Goal: Task Accomplishment & Management: Use online tool/utility

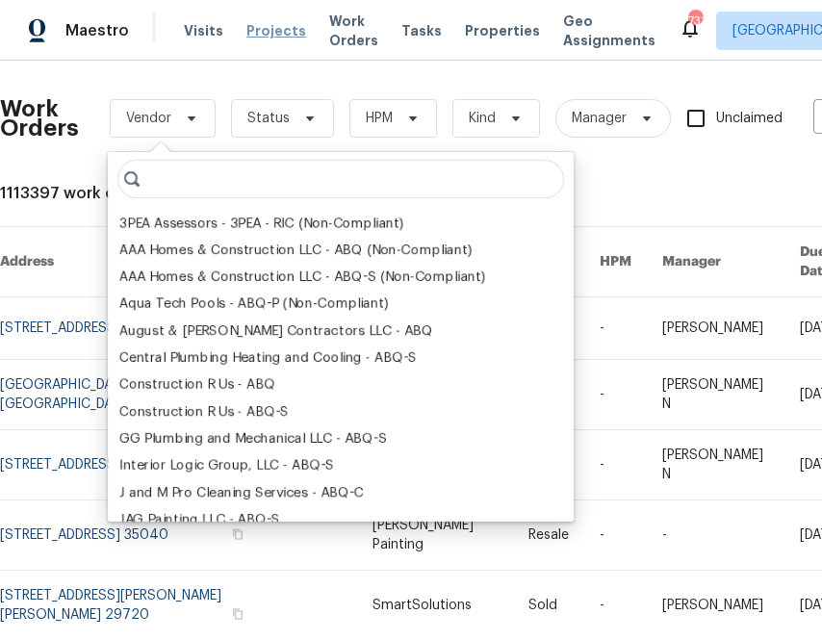
click at [267, 37] on span "Projects" at bounding box center [276, 30] width 60 height 19
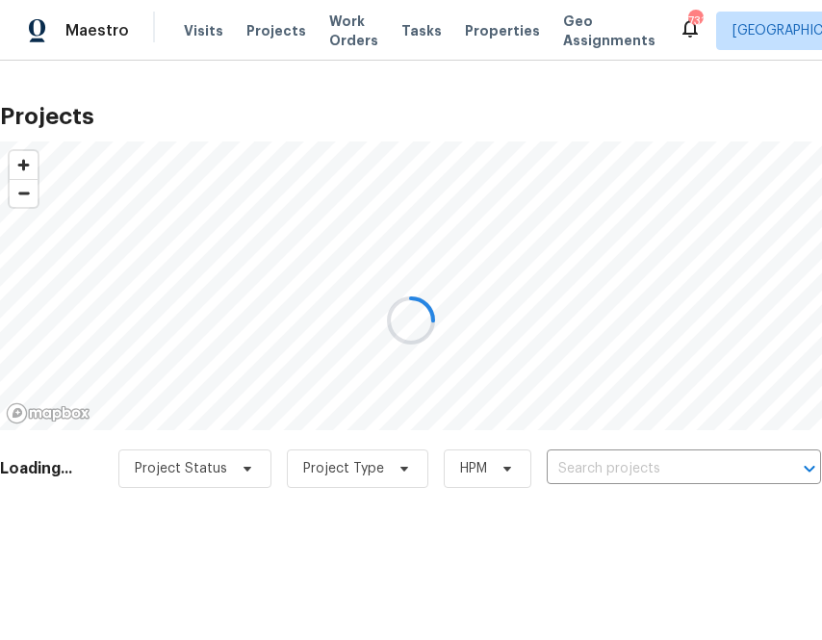
click at [646, 470] on div at bounding box center [411, 320] width 822 height 640
click at [646, 470] on input "text" at bounding box center [657, 469] width 220 height 30
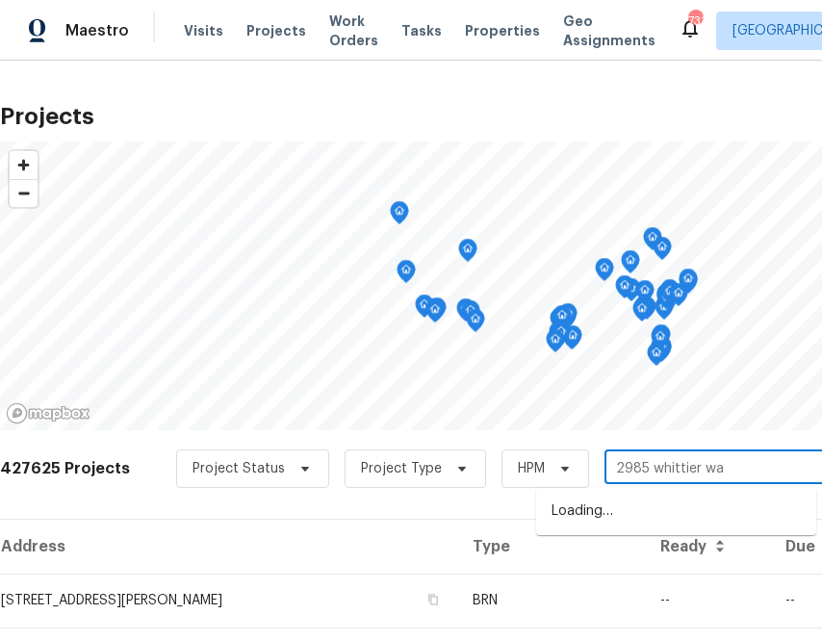
type input "[STREET_ADDRESS]"
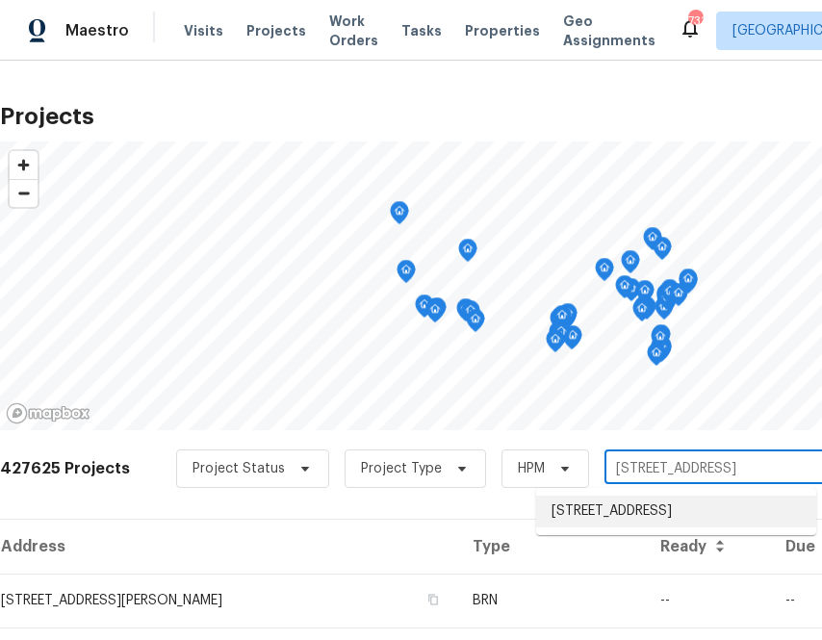
click at [581, 527] on li "[STREET_ADDRESS]" at bounding box center [676, 512] width 280 height 32
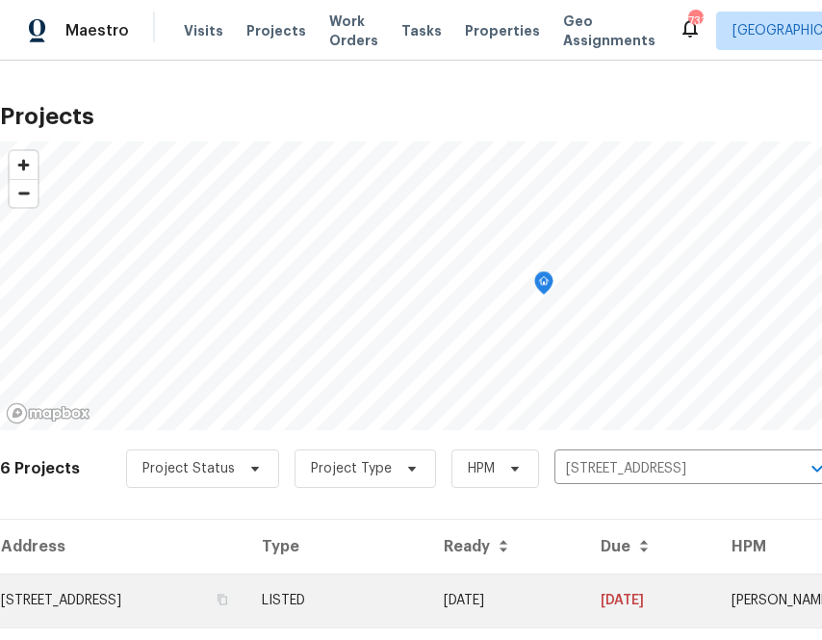
click at [223, 596] on td "[STREET_ADDRESS]" at bounding box center [123, 601] width 246 height 54
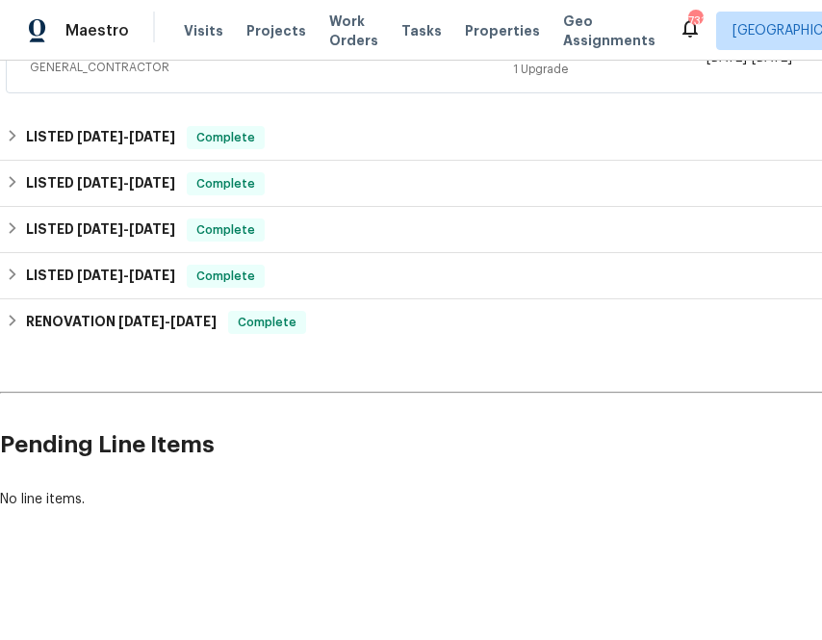
scroll to position [407, 266]
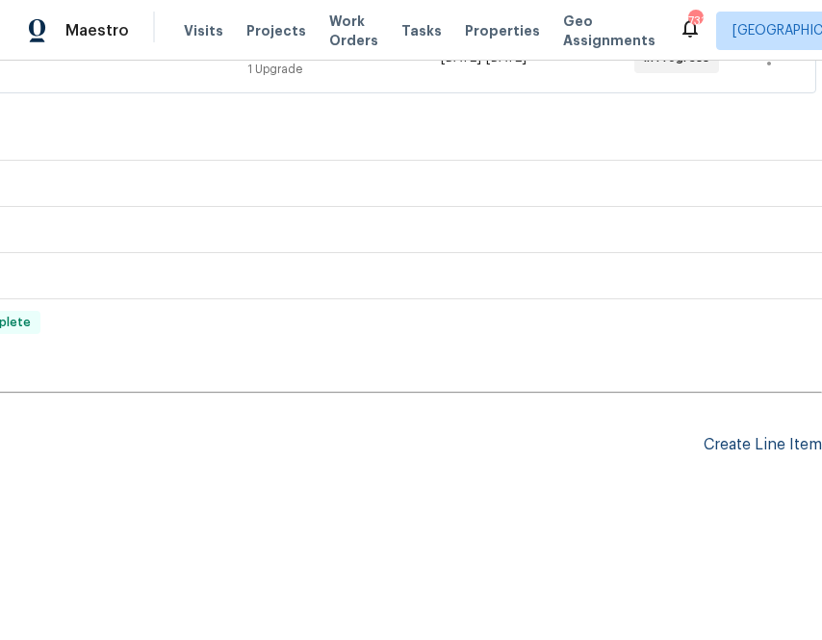
click at [770, 441] on div "Create Line Item" at bounding box center [763, 445] width 118 height 18
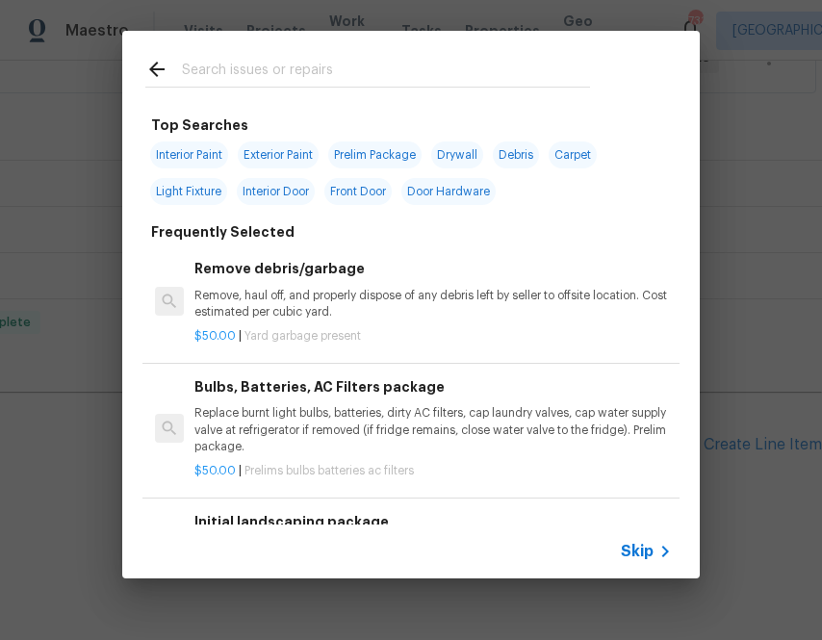
click at [493, 61] on input "text" at bounding box center [386, 72] width 408 height 29
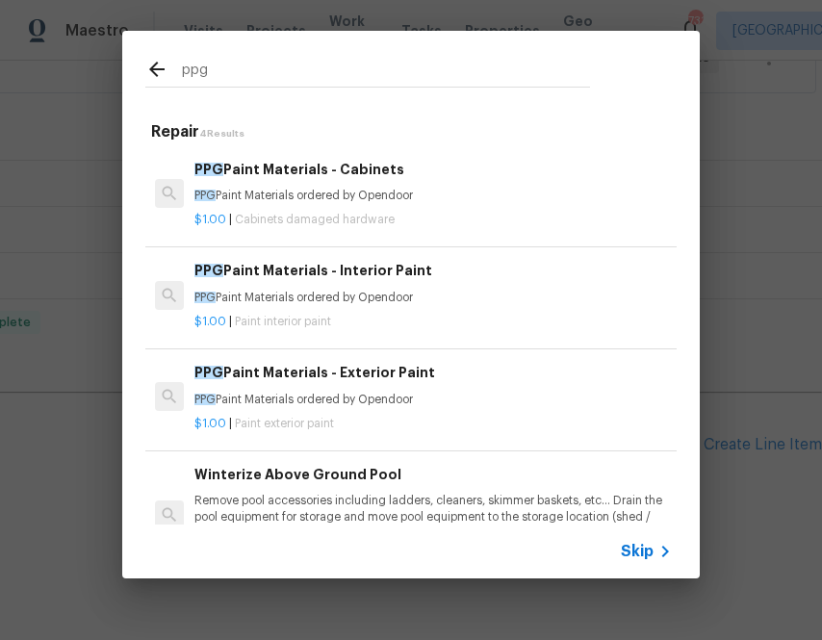
type input "ppg"
click at [318, 192] on p "PPG Paint Materials ordered by Opendoor" at bounding box center [433, 196] width 478 height 16
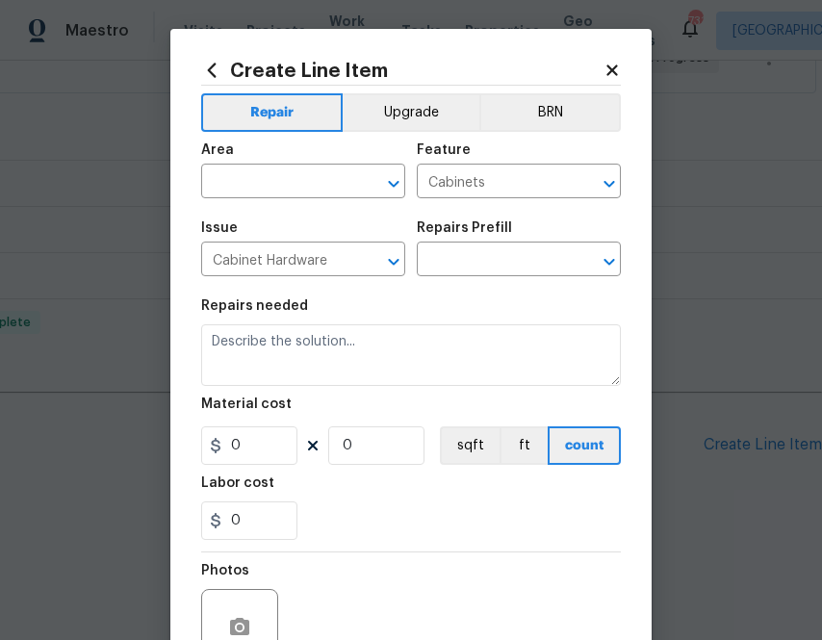
type textarea "PPG Paint Materials ordered by Opendoor"
type input "1"
type input "PPG Paint Materials - Cabinets $1.00"
type input "1"
click at [282, 177] on input "text" at bounding box center [276, 183] width 150 height 30
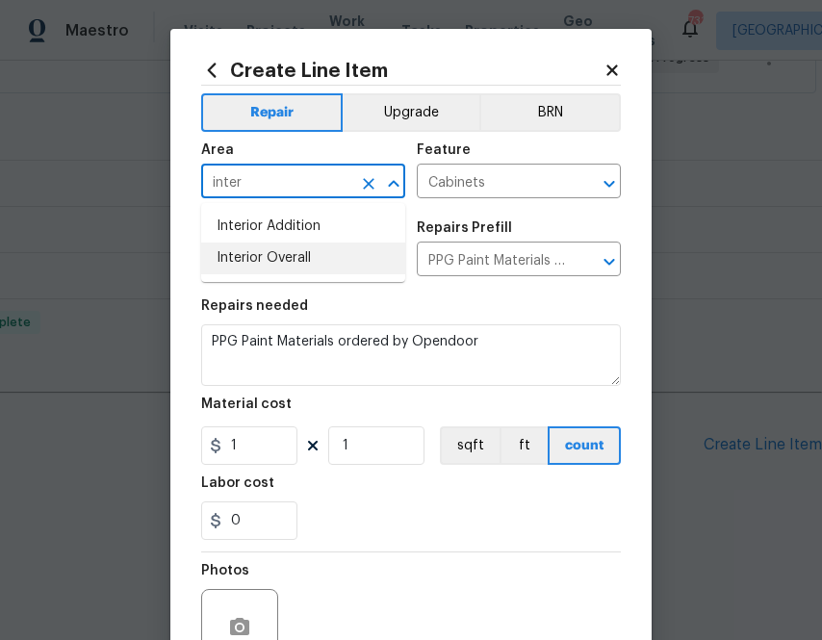
click at [275, 251] on li "Interior Overall" at bounding box center [303, 259] width 204 height 32
type input "Interior Overall"
click at [255, 423] on div "Material cost" at bounding box center [411, 410] width 420 height 25
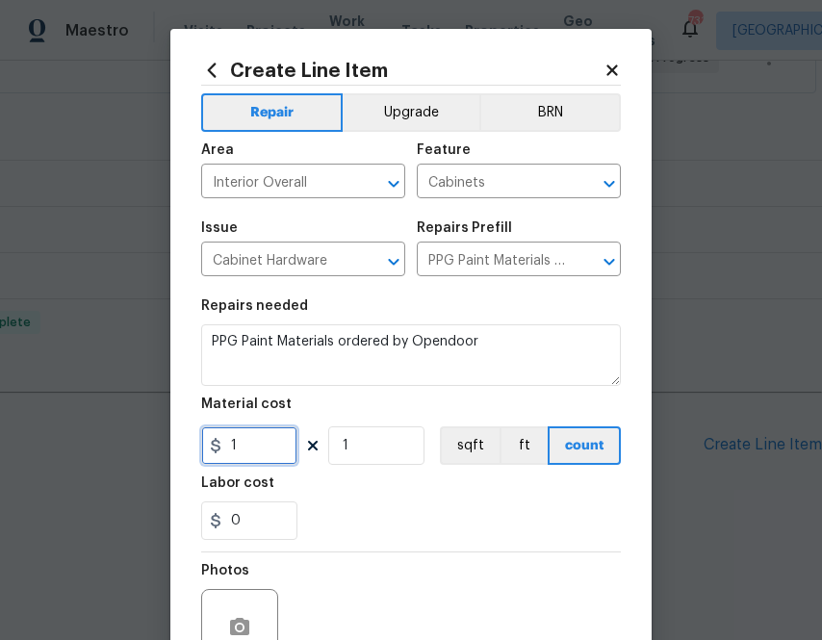
click at [255, 433] on input "1" at bounding box center [249, 446] width 96 height 39
click at [239, 458] on input "1" at bounding box center [249, 446] width 96 height 39
paste input "246.05"
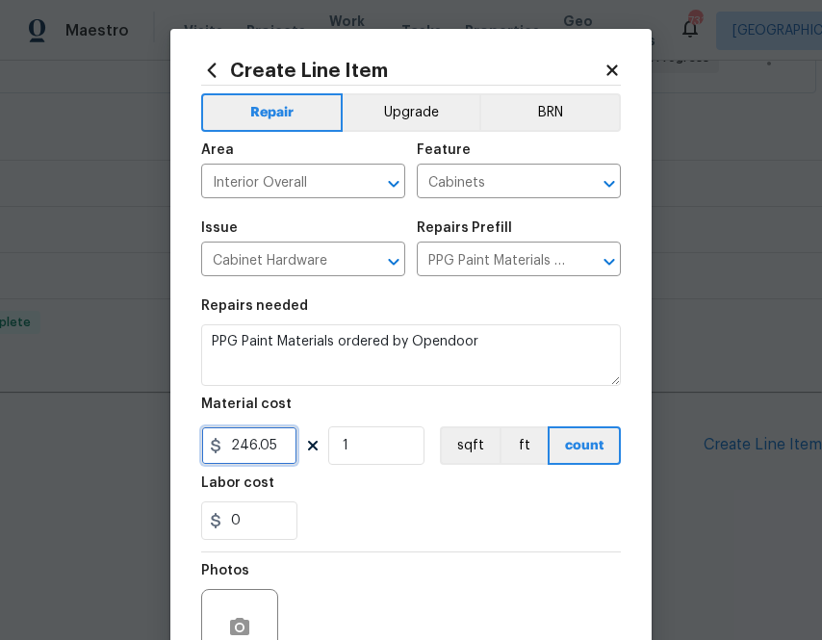
scroll to position [190, 0]
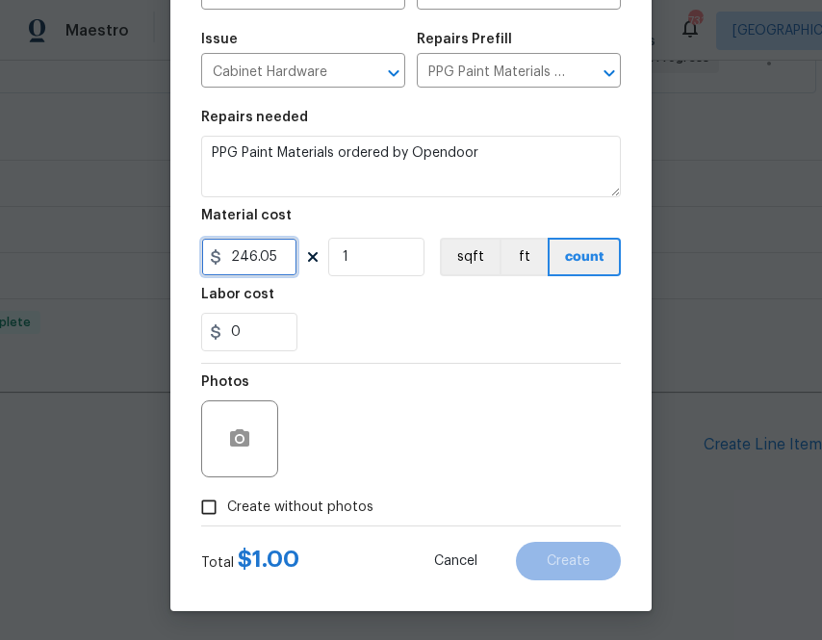
type input "246.05"
click at [367, 505] on span "Create without photos" at bounding box center [300, 508] width 146 height 20
click at [227, 505] on input "Create without photos" at bounding box center [209, 507] width 37 height 37
checkbox input "true"
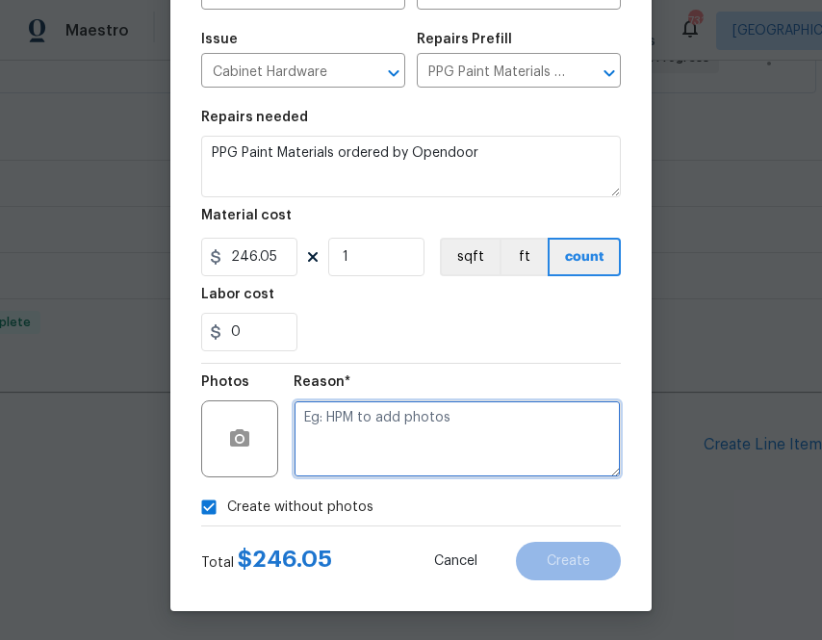
click at [390, 409] on textarea at bounding box center [457, 439] width 327 height 77
type textarea "na"
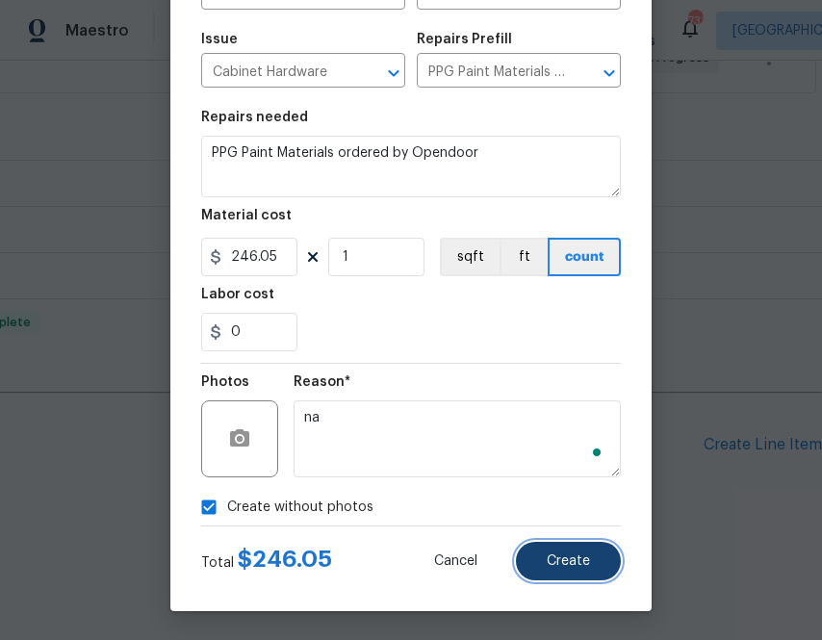
click at [562, 562] on span "Create" at bounding box center [568, 562] width 43 height 14
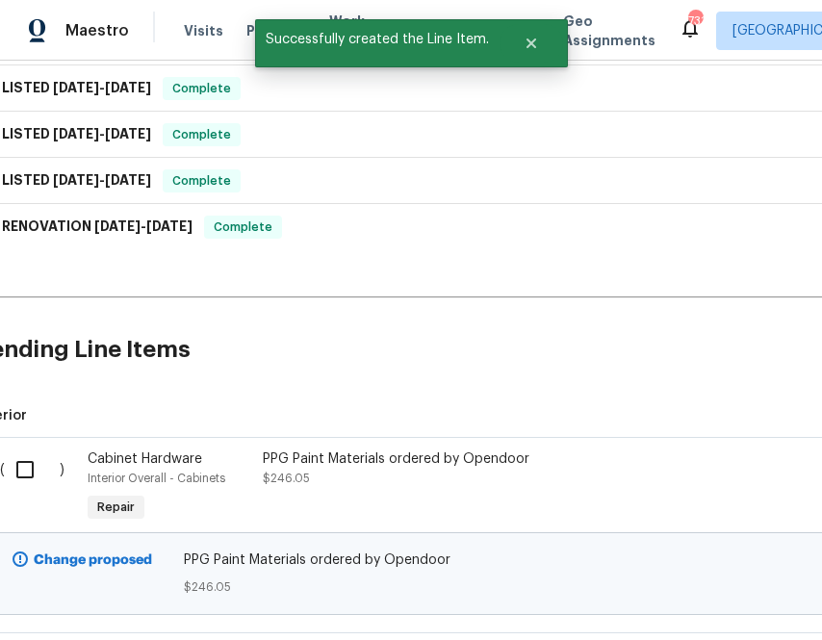
scroll to position [503, 10]
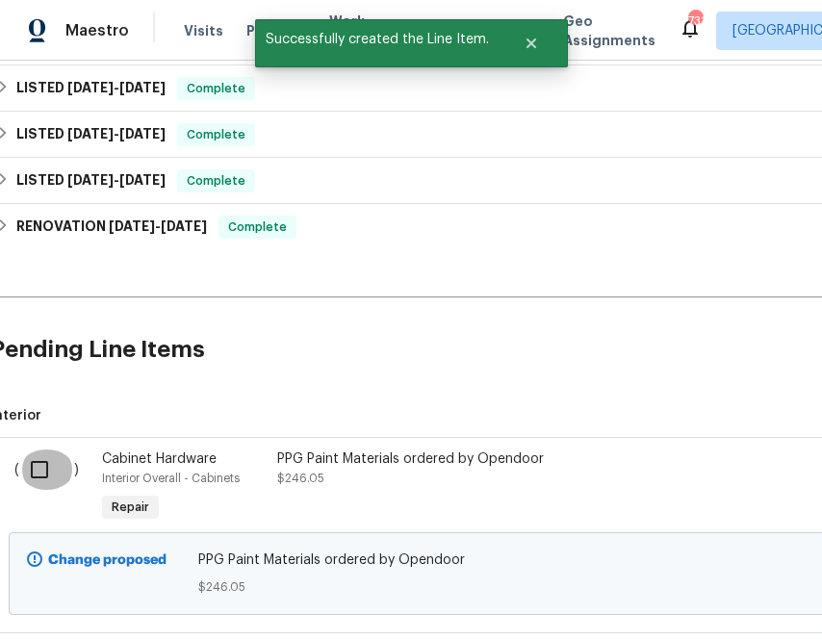
click at [37, 462] on input "checkbox" at bounding box center [46, 470] width 55 height 40
checkbox input "true"
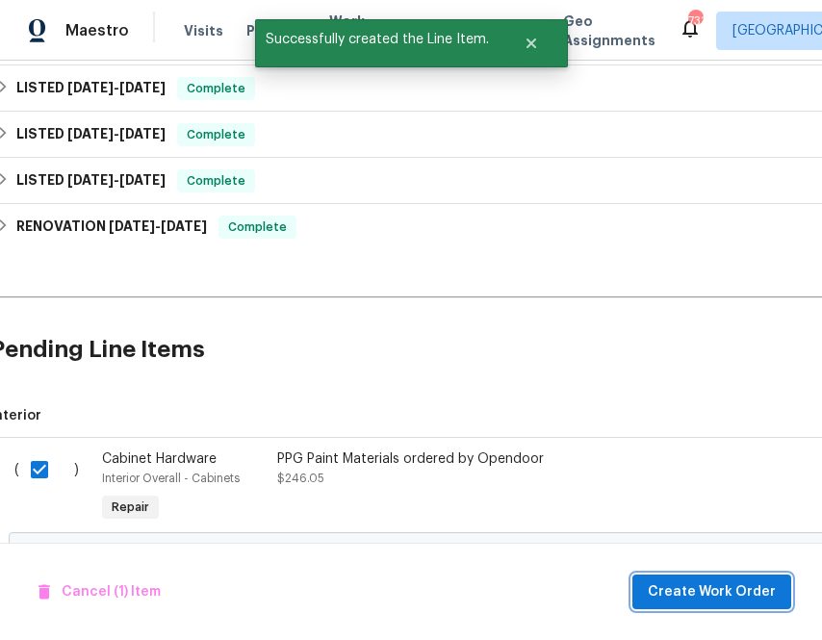
click at [675, 591] on span "Create Work Order" at bounding box center [712, 593] width 128 height 24
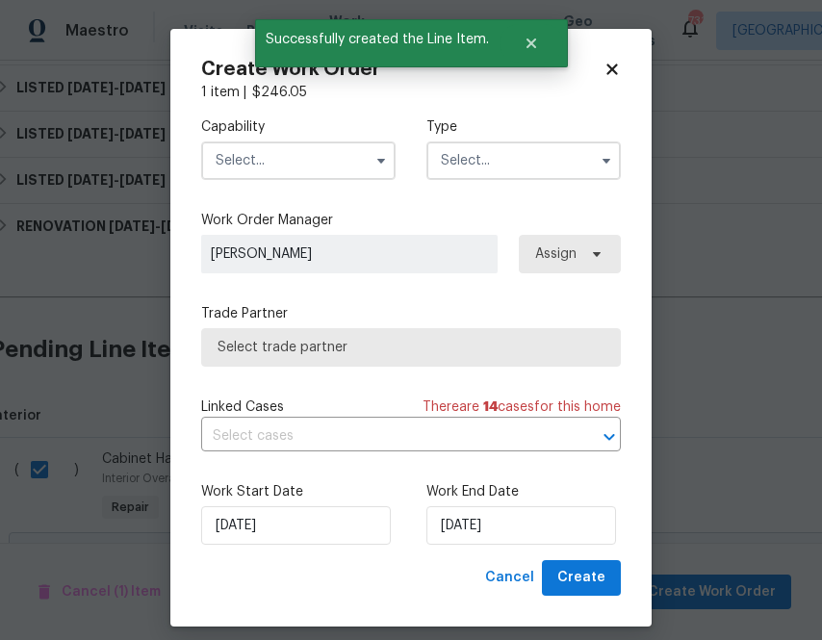
click at [338, 160] on input "text" at bounding box center [298, 161] width 194 height 39
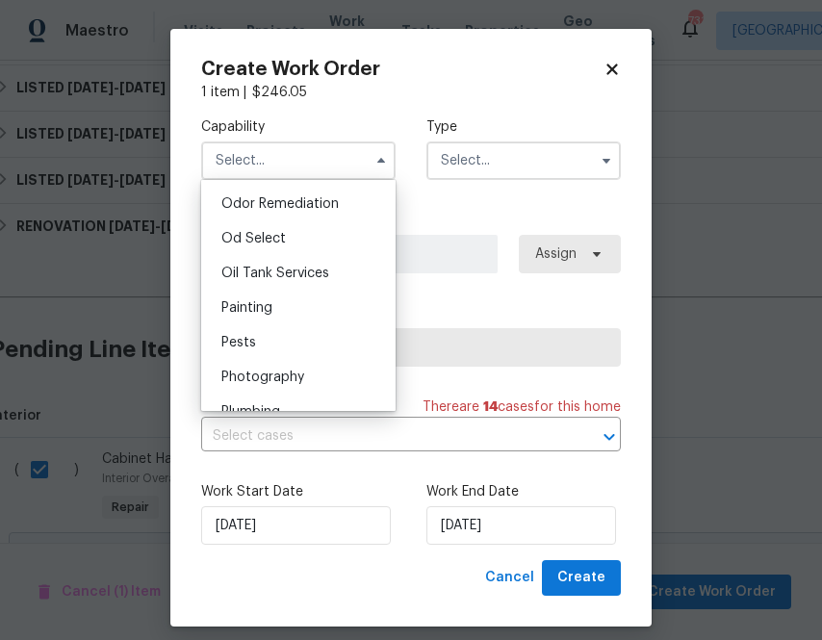
scroll to position [1519, 0]
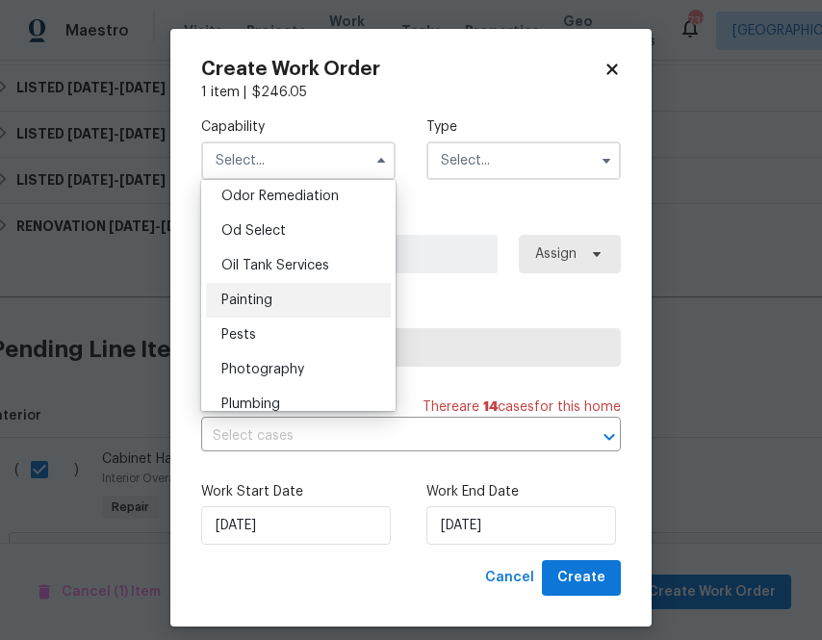
click at [311, 301] on div "Painting" at bounding box center [298, 300] width 185 height 35
type input "Painting"
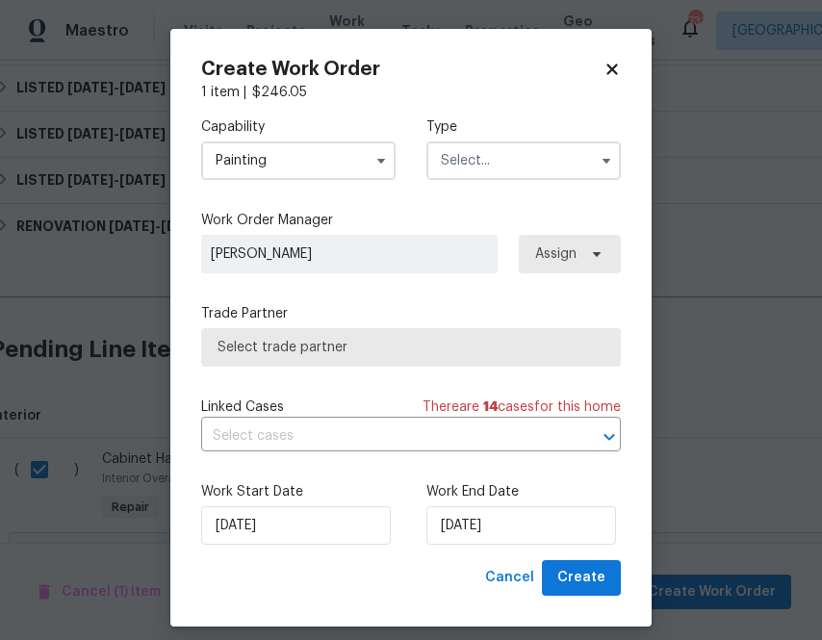
click at [572, 167] on input "text" at bounding box center [524, 161] width 194 height 39
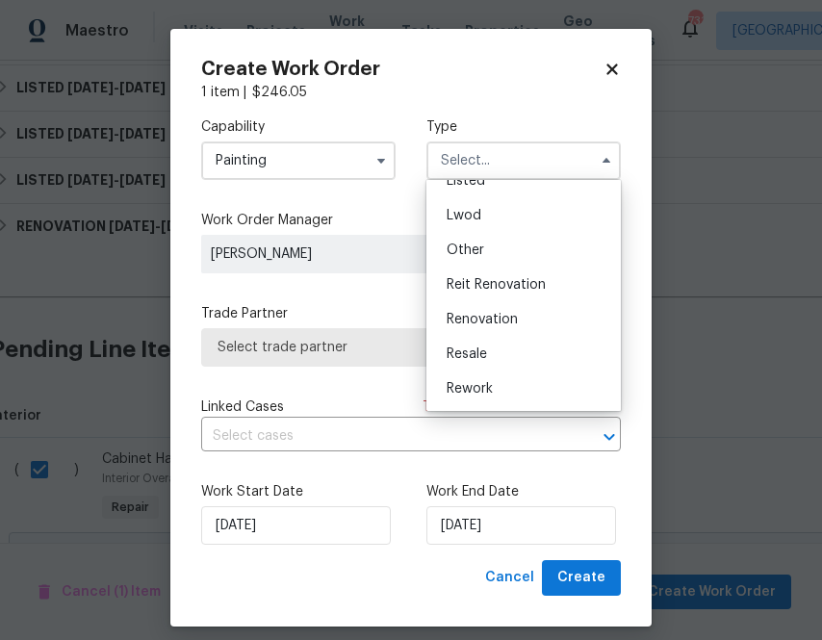
scroll to position [197, 0]
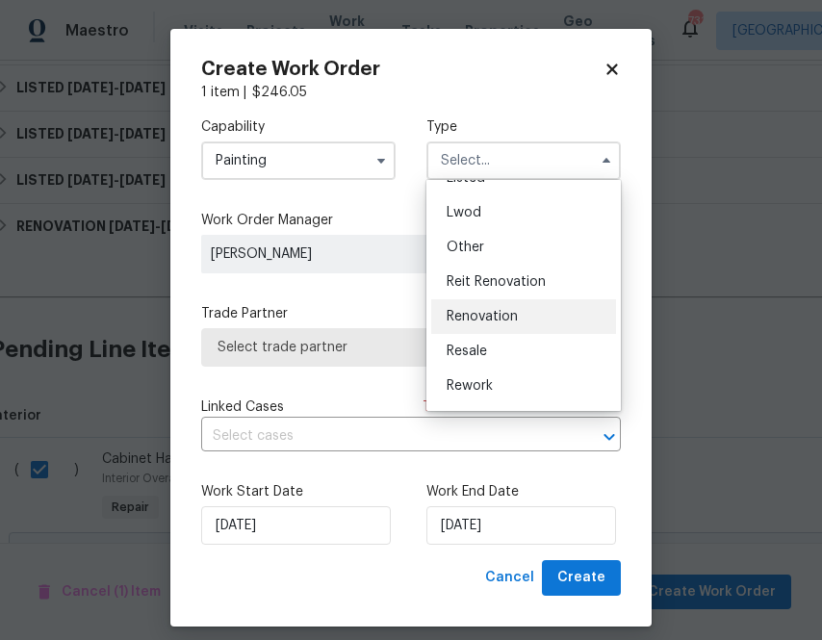
click at [518, 320] on div "Renovation" at bounding box center [523, 316] width 185 height 35
type input "Renovation"
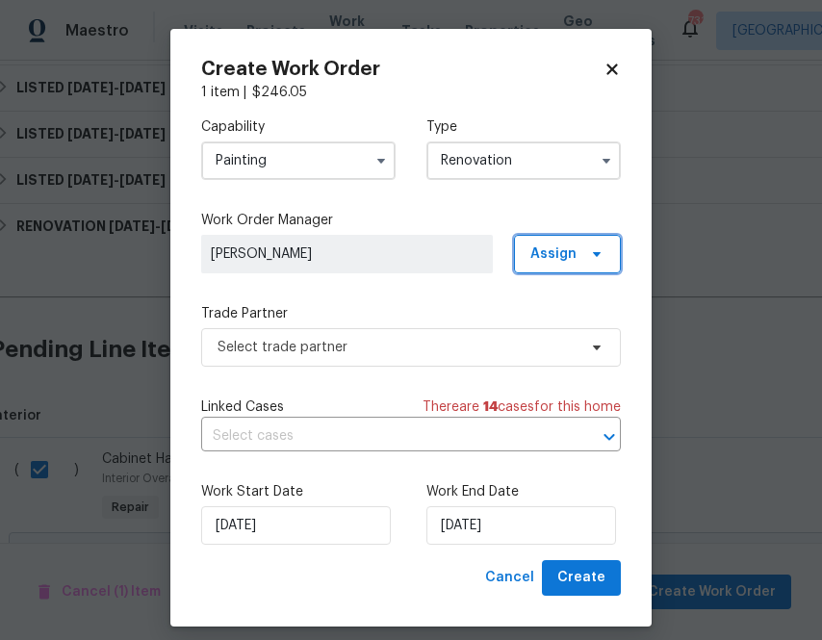
click at [556, 260] on span "Assign" at bounding box center [554, 254] width 46 height 19
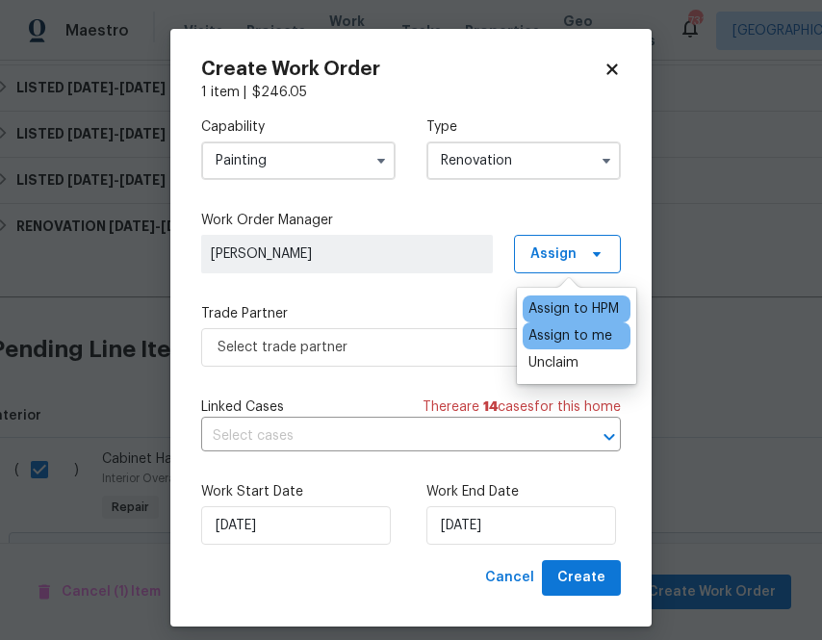
click at [557, 339] on div "Assign to me" at bounding box center [571, 335] width 84 height 19
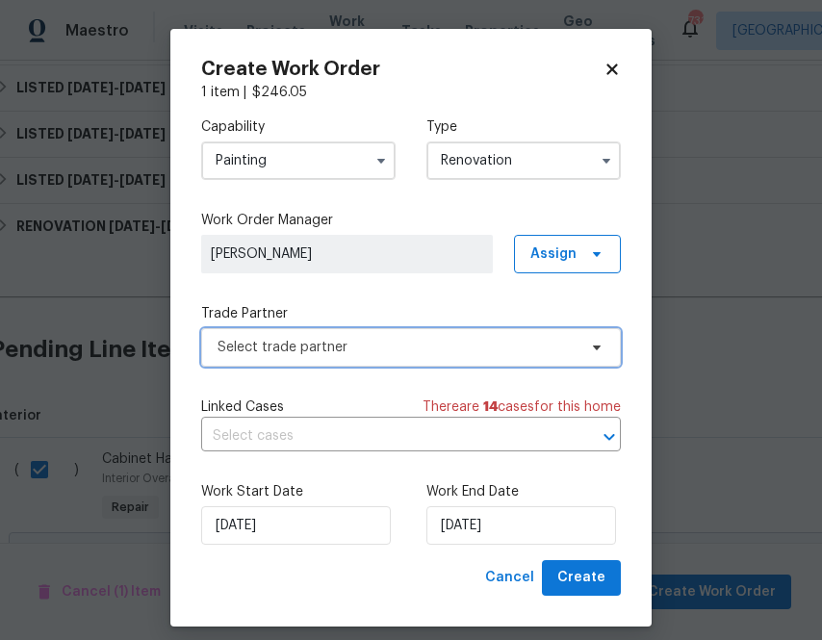
click at [448, 342] on span "Select trade partner" at bounding box center [397, 347] width 359 height 19
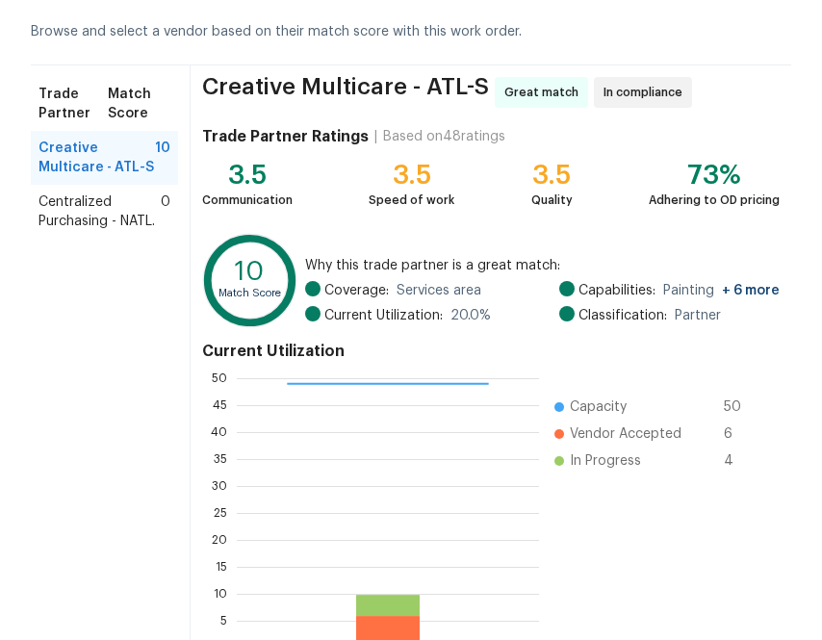
scroll to position [206, 0]
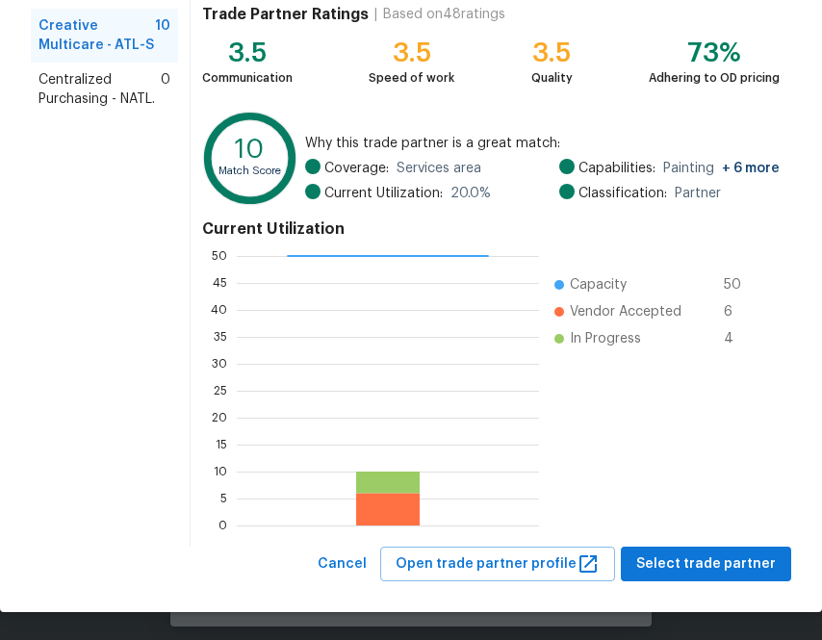
click at [91, 92] on span "Centralized Purchasing - NATL." at bounding box center [100, 89] width 122 height 39
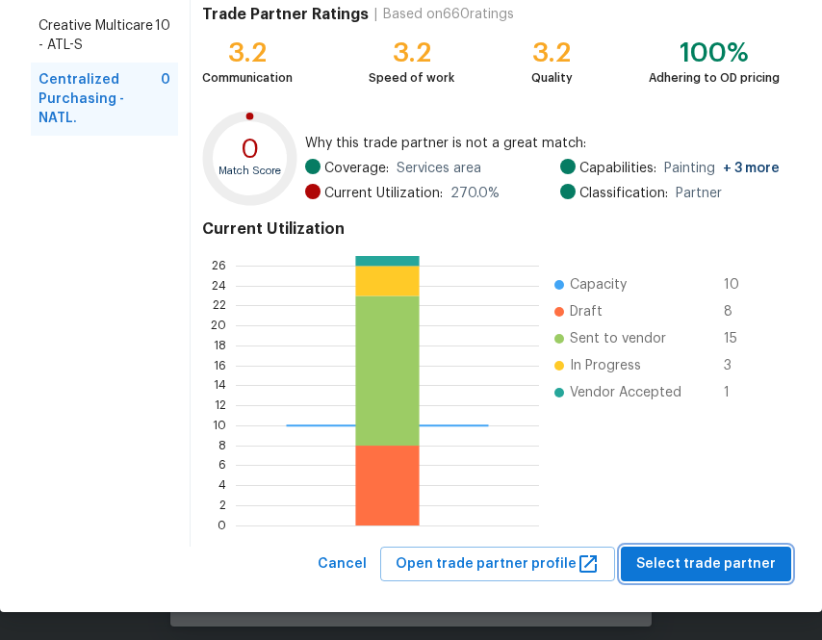
click at [720, 559] on span "Select trade partner" at bounding box center [706, 565] width 140 height 24
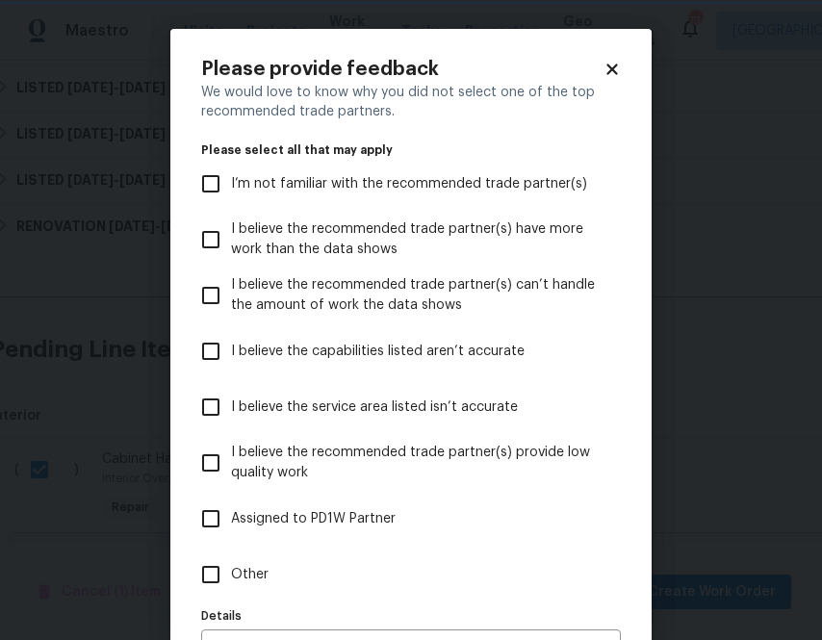
scroll to position [0, 0]
click at [264, 573] on span "Other" at bounding box center [250, 575] width 38 height 20
click at [231, 573] on input "Other" at bounding box center [211, 575] width 40 height 40
checkbox input "true"
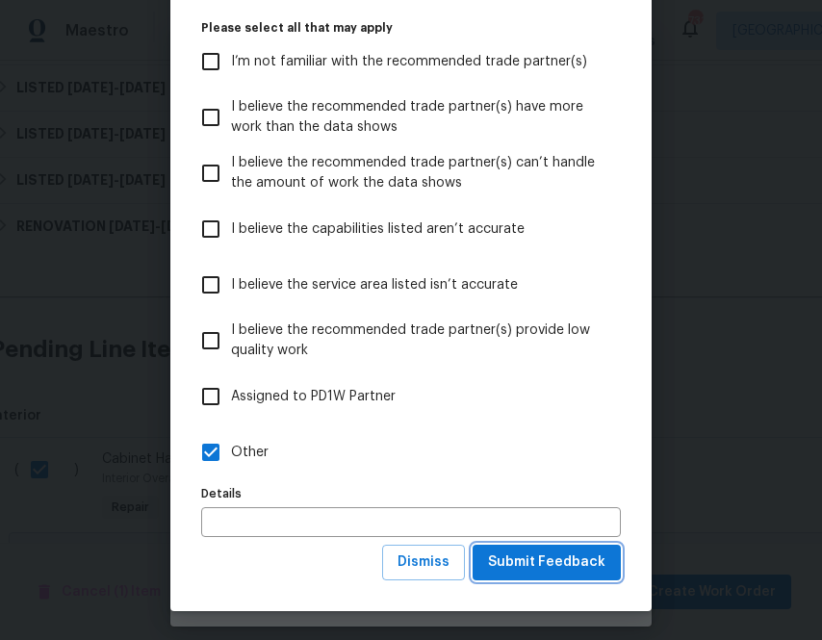
click at [545, 575] on button "Submit Feedback" at bounding box center [547, 563] width 148 height 36
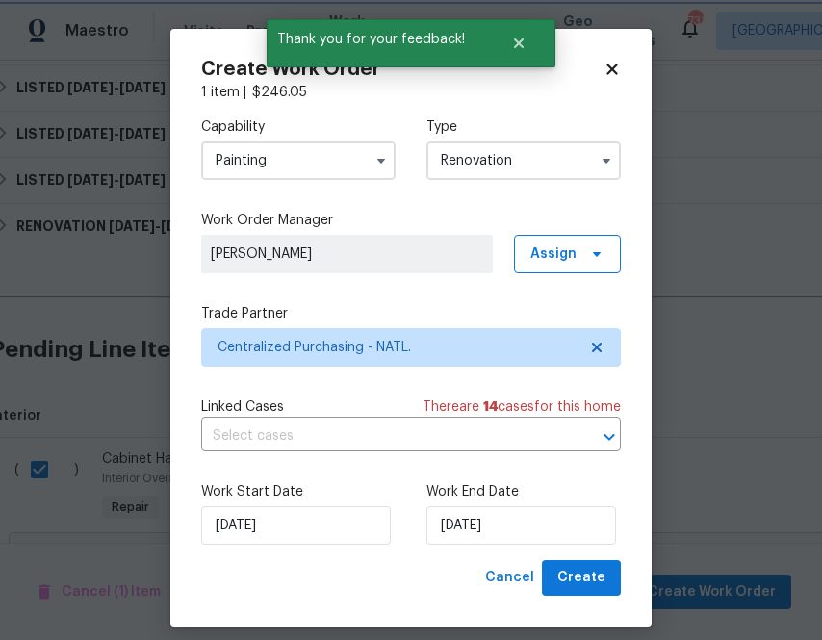
scroll to position [0, 0]
click at [588, 584] on span "Create" at bounding box center [581, 578] width 48 height 24
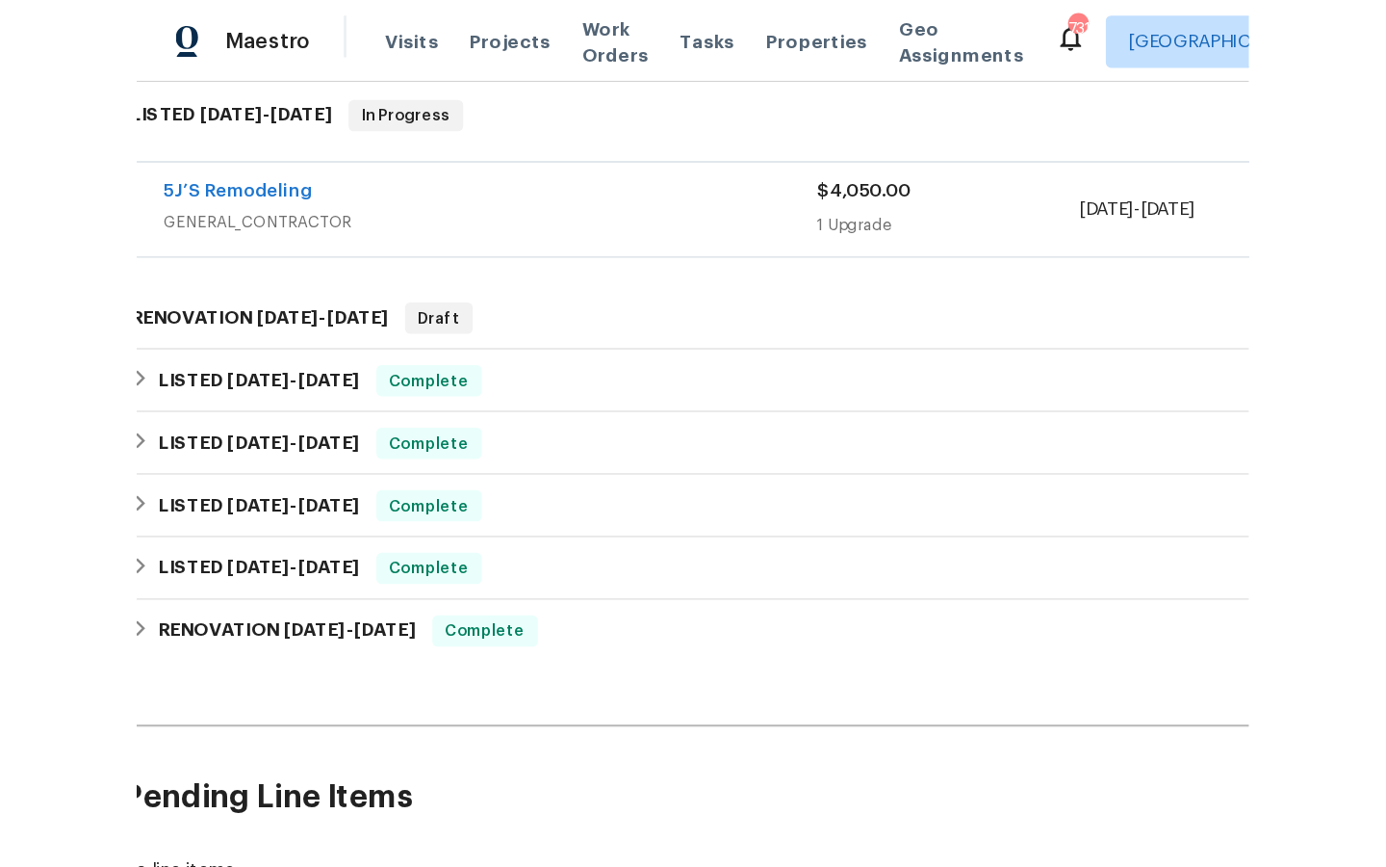
scroll to position [277, 10]
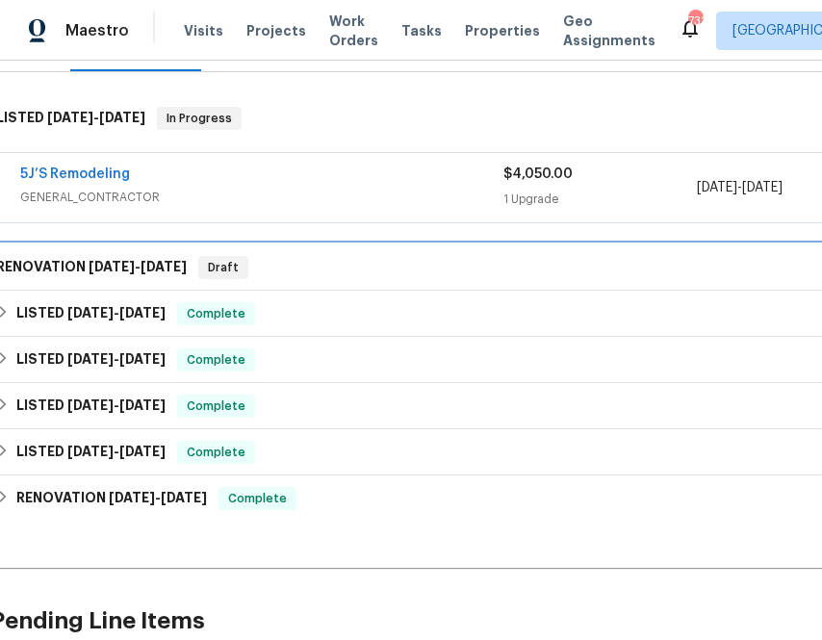
click at [170, 262] on span "[DATE]" at bounding box center [164, 266] width 46 height 13
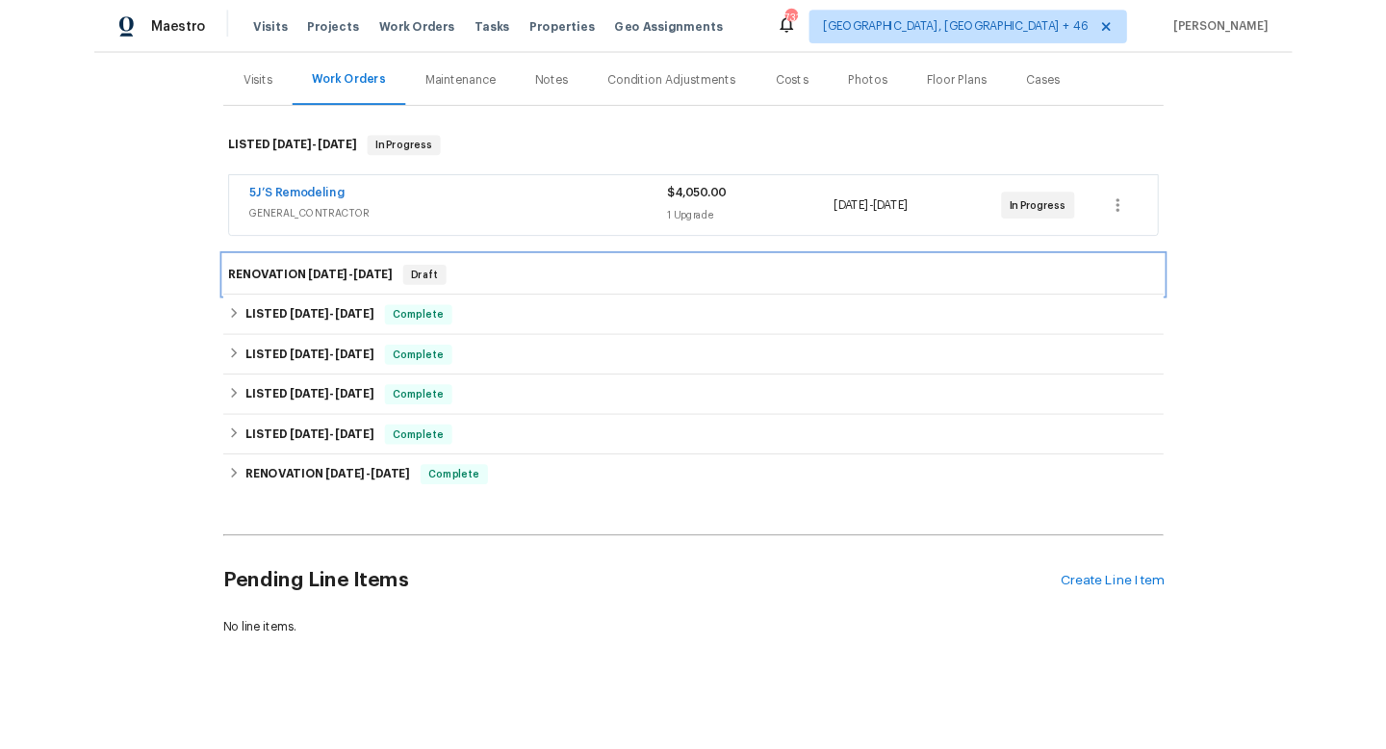
scroll to position [277, 0]
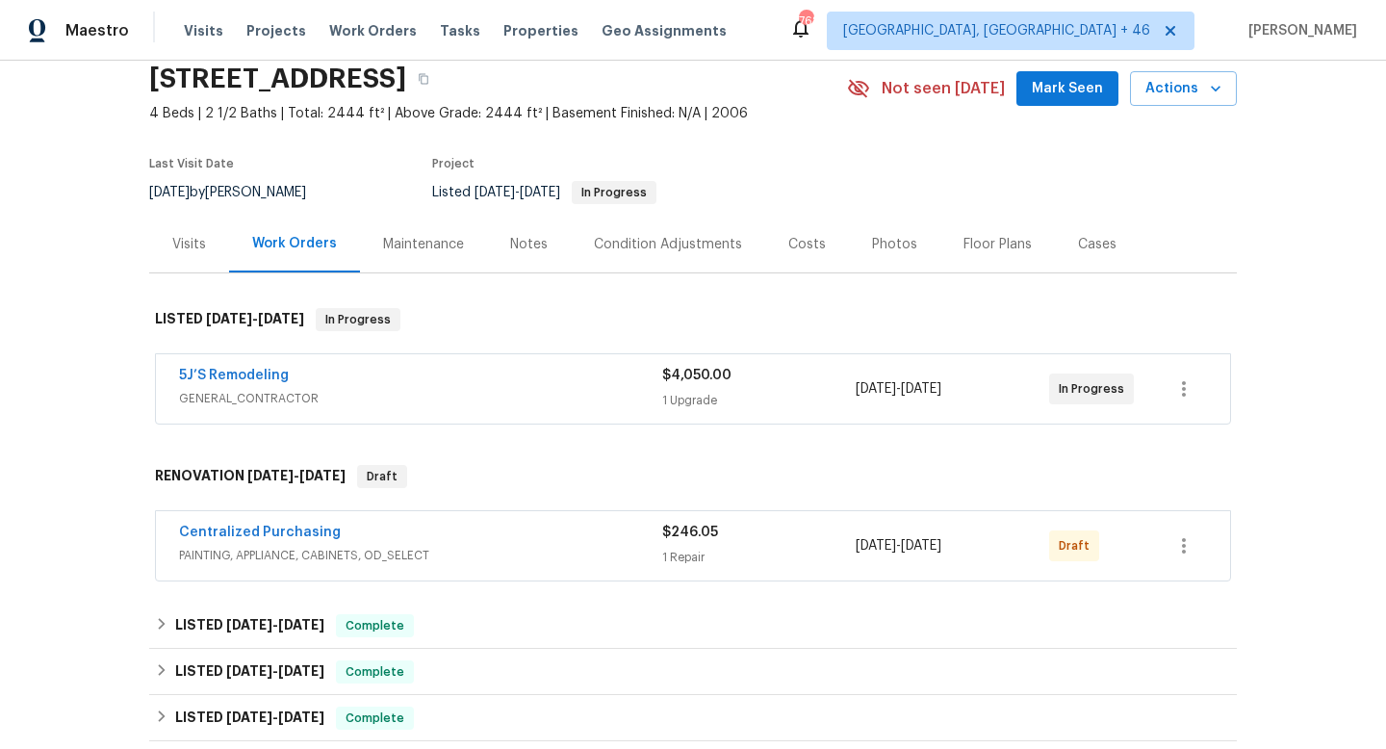
scroll to position [84, 0]
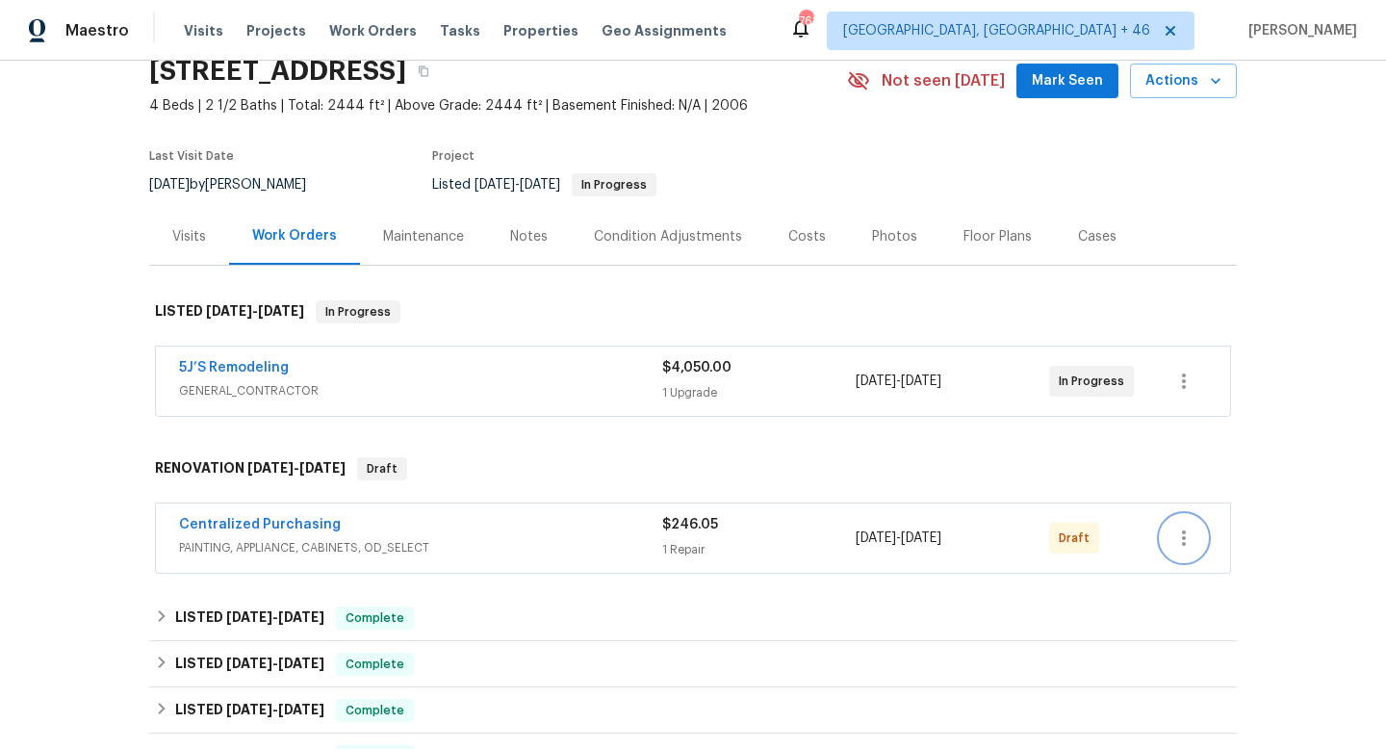
click at [1185, 543] on icon "button" at bounding box center [1184, 538] width 4 height 15
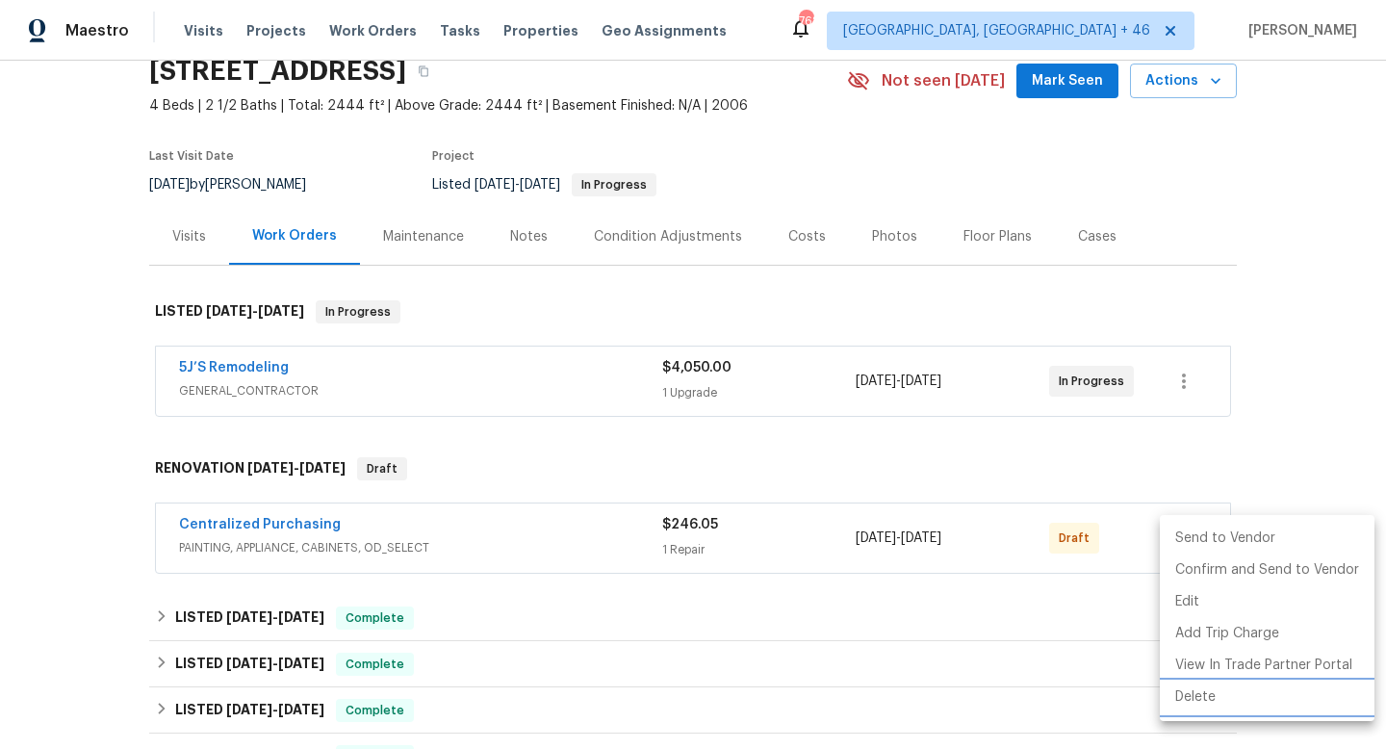
click at [1209, 692] on li "Delete" at bounding box center [1267, 698] width 215 height 32
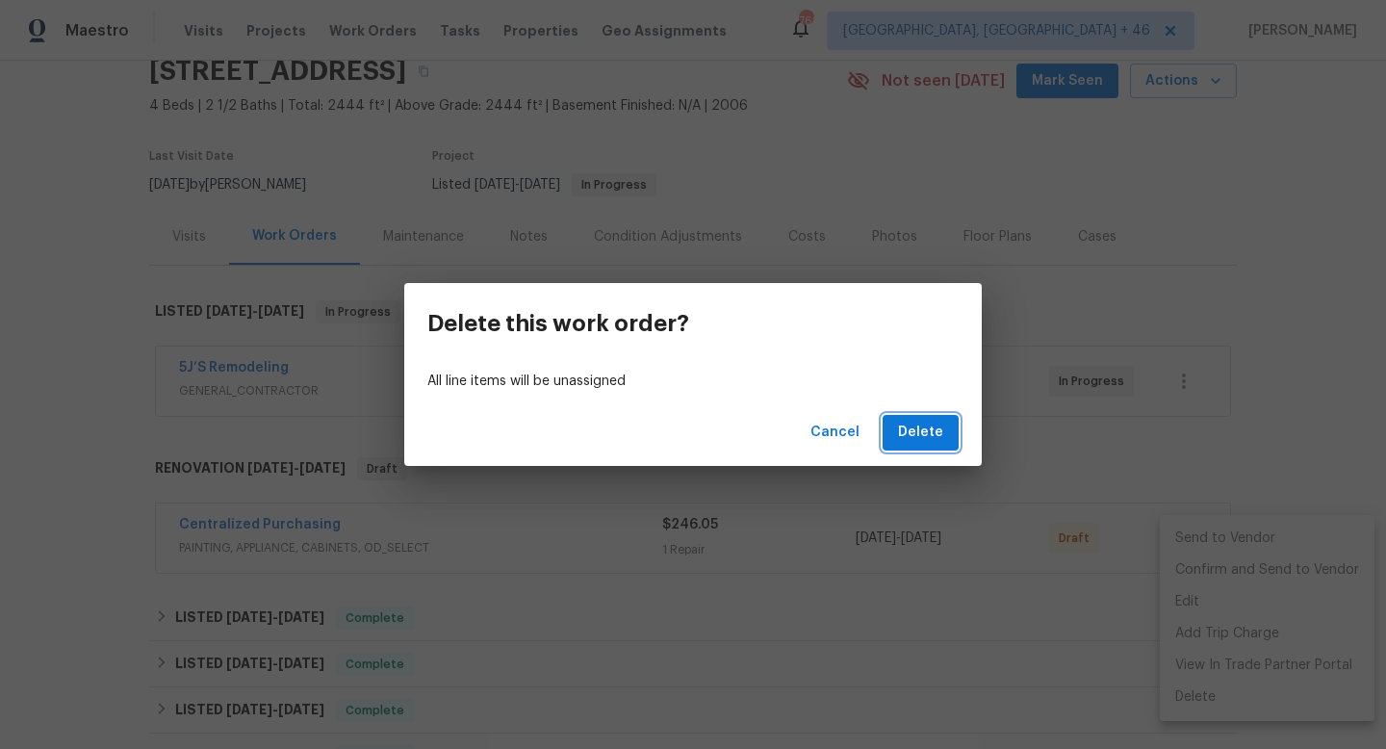
click at [927, 440] on span "Delete" at bounding box center [920, 433] width 45 height 24
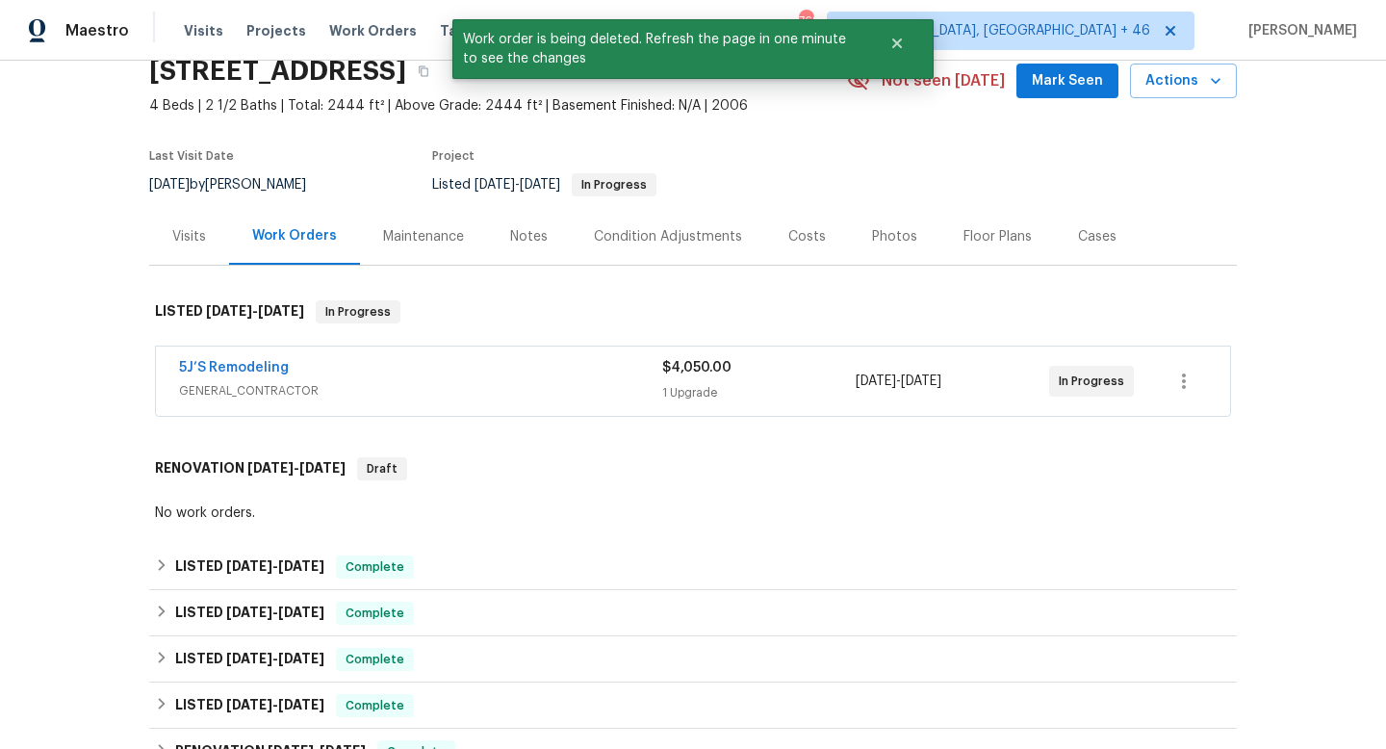
scroll to position [553, 0]
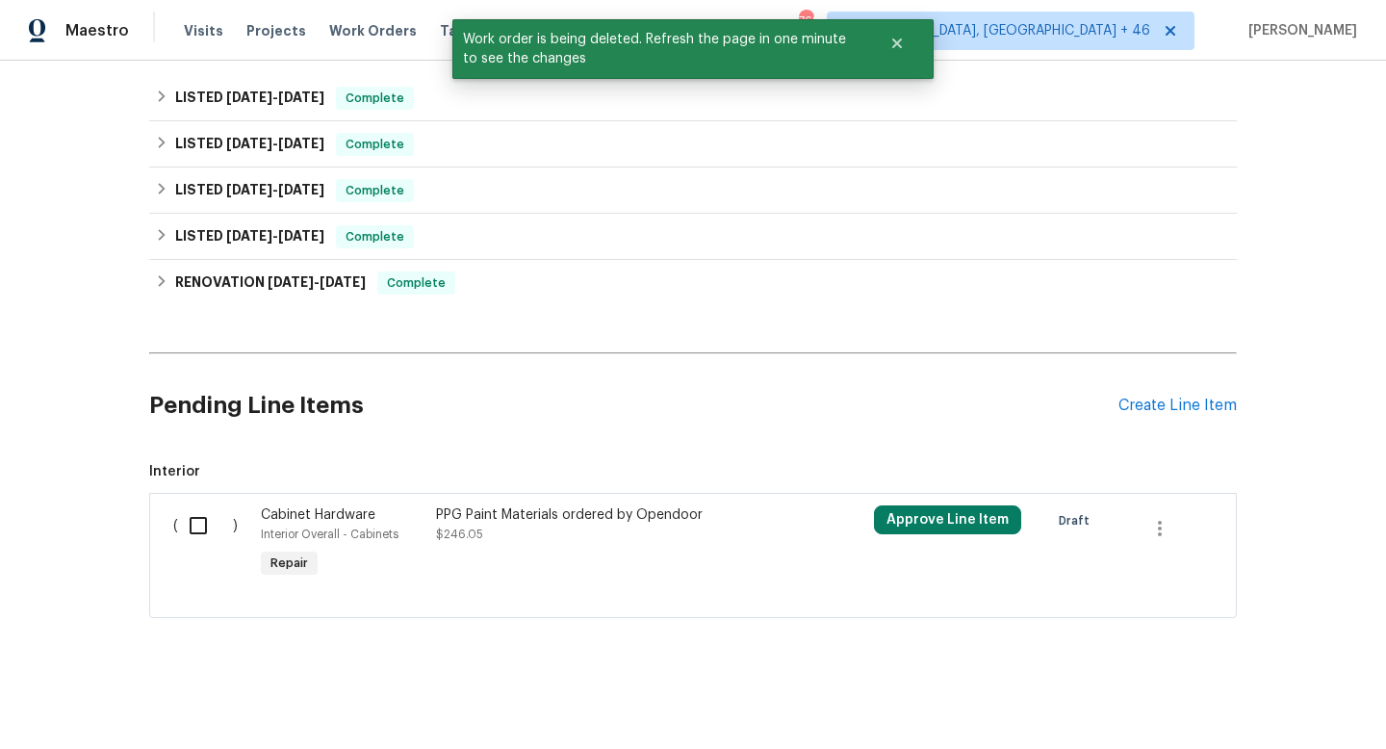
click at [200, 519] on input "checkbox" at bounding box center [205, 525] width 55 height 40
checkbox input "true"
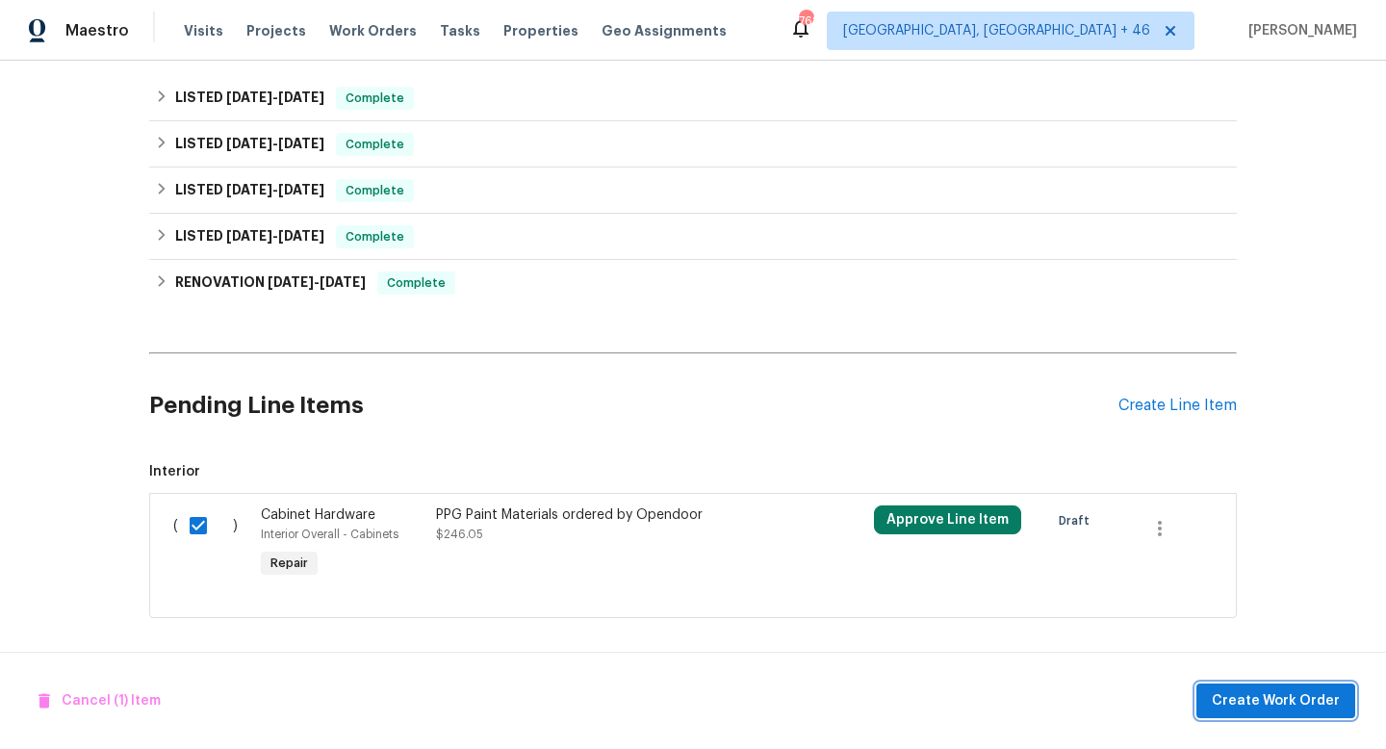
click at [1239, 695] on span "Create Work Order" at bounding box center [1276, 701] width 128 height 24
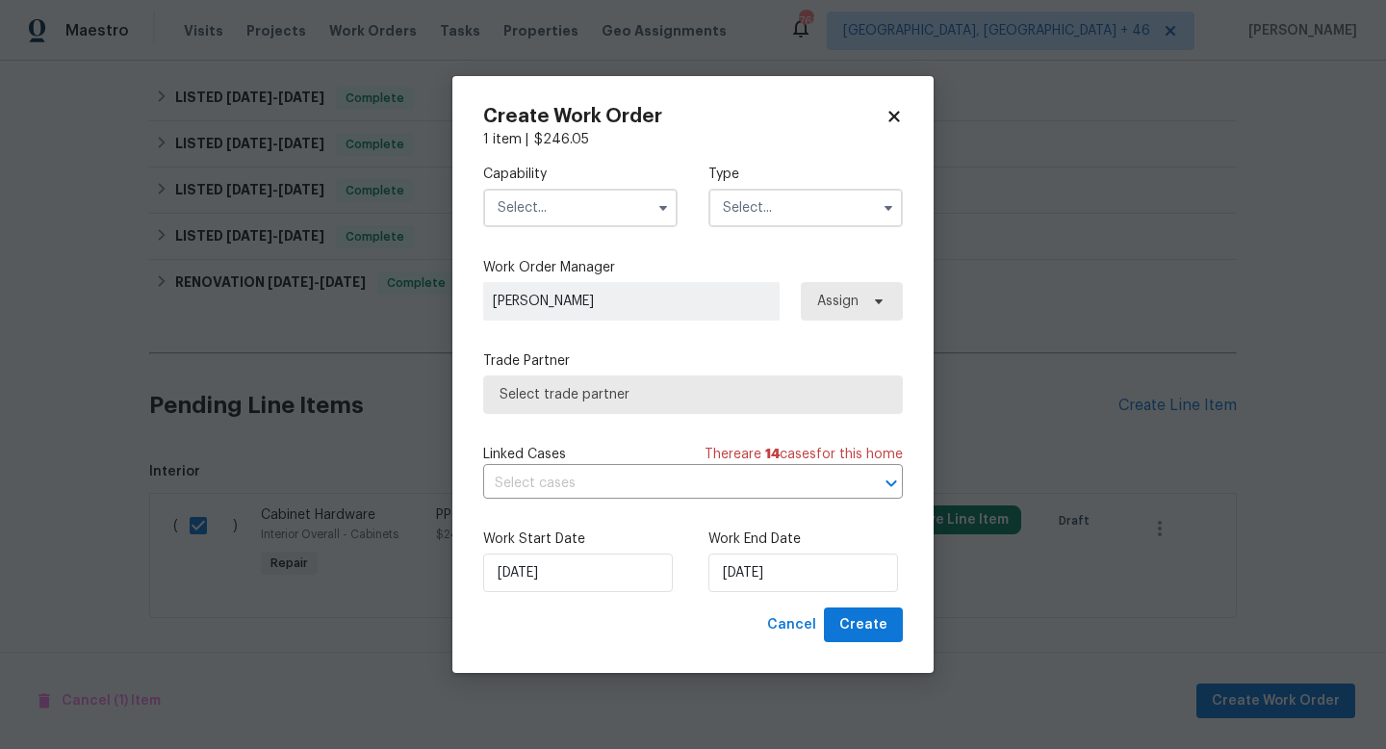
click at [585, 206] on input "text" at bounding box center [580, 208] width 194 height 39
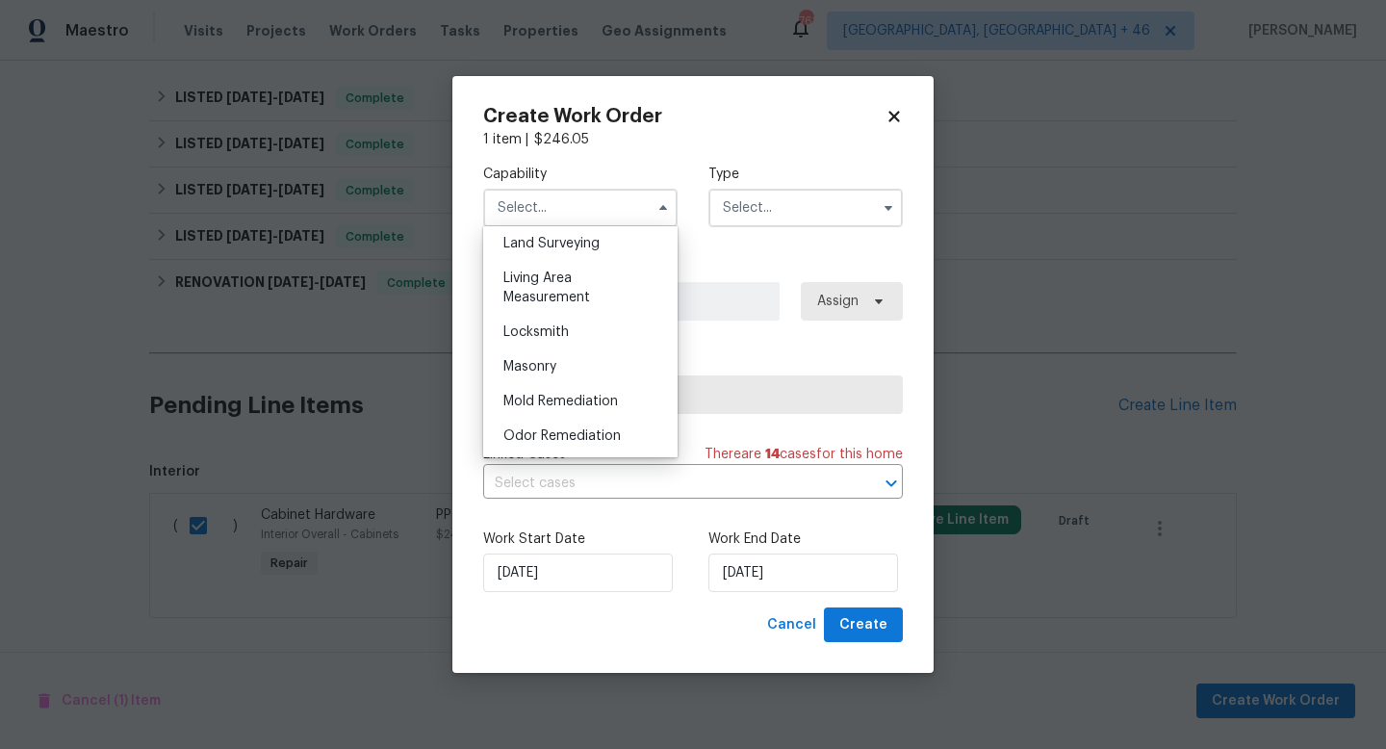
scroll to position [1448, 0]
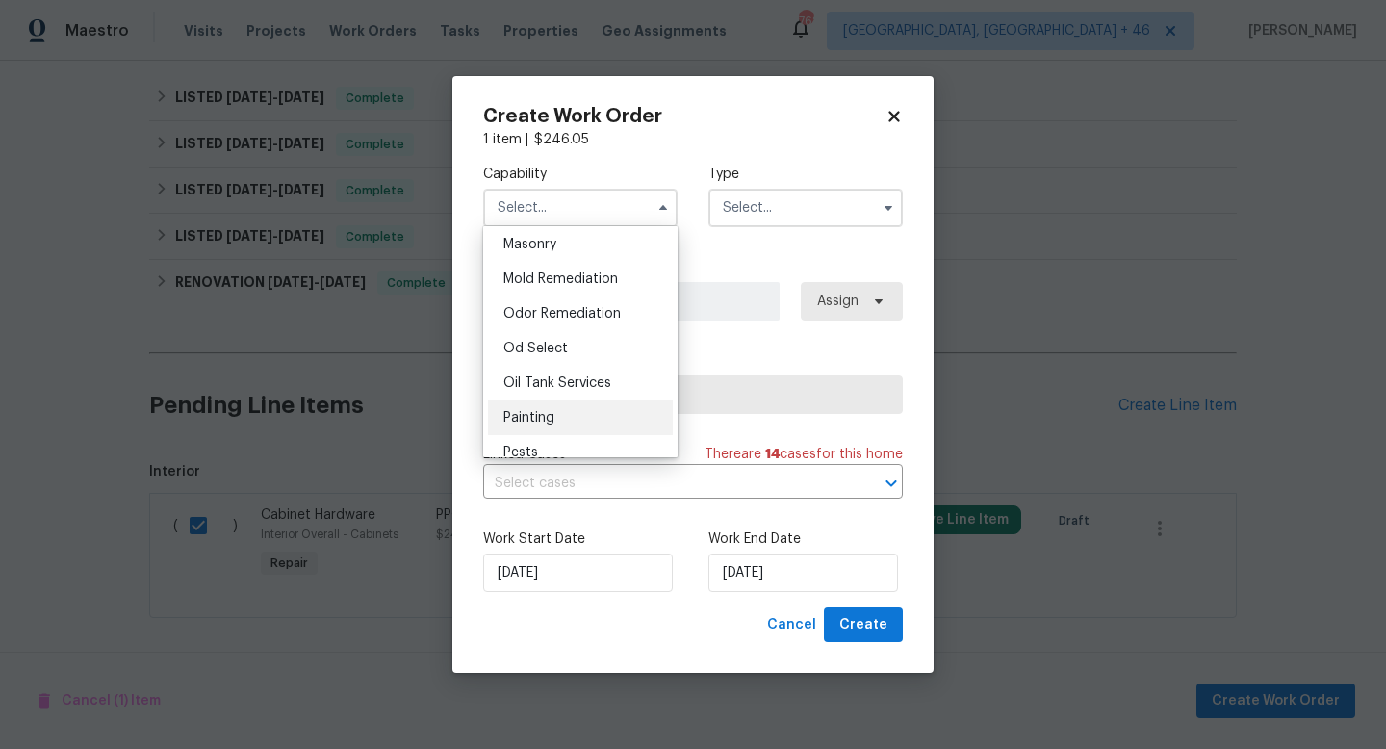
click at [574, 415] on div "Painting" at bounding box center [580, 418] width 185 height 35
type input "Painting"
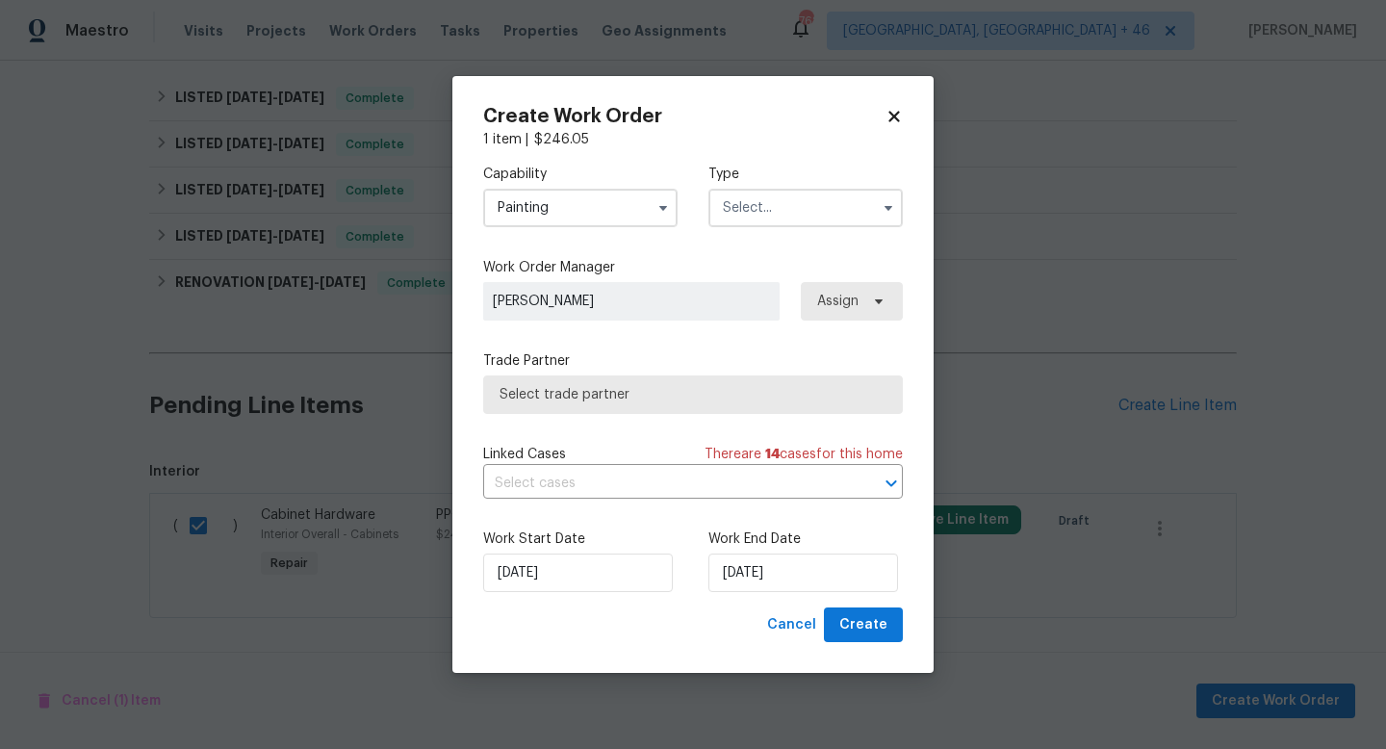
click at [742, 225] on input "text" at bounding box center [806, 208] width 194 height 39
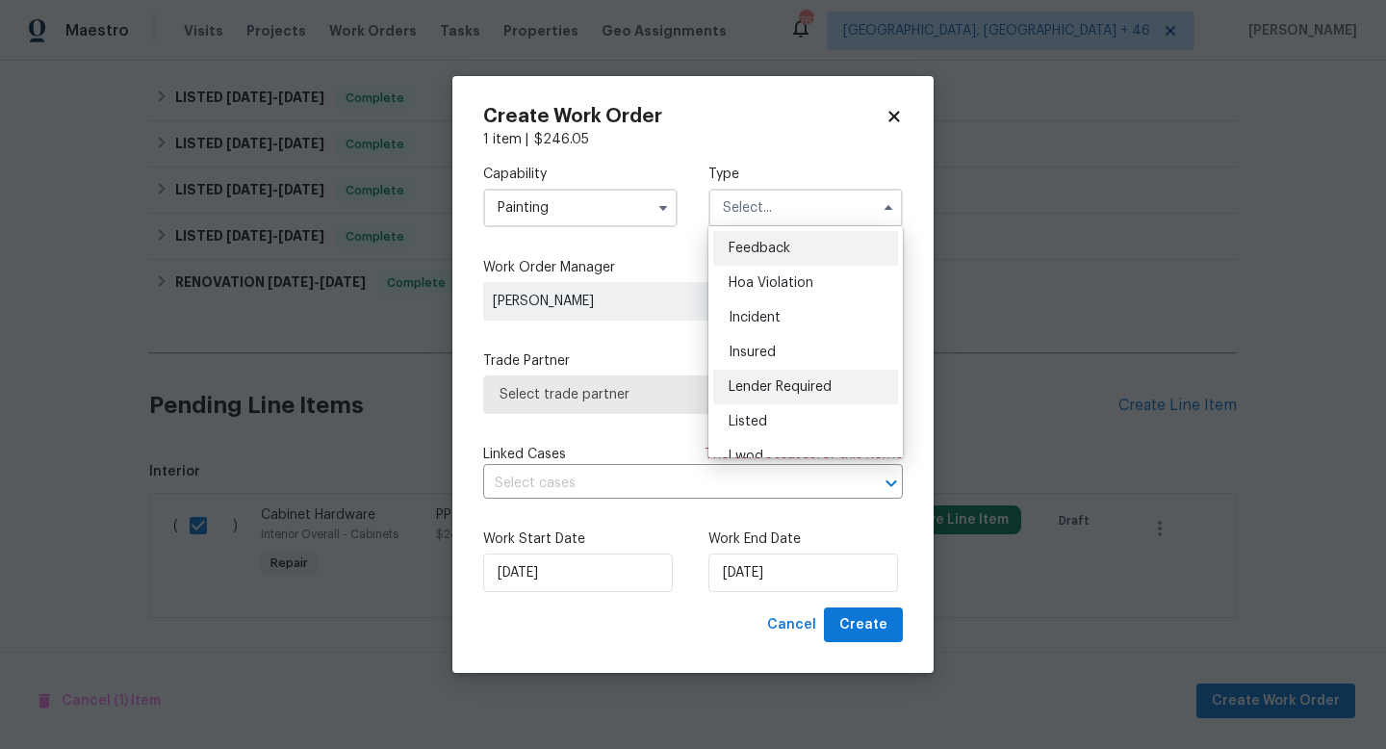
scroll to position [38, 0]
click at [771, 381] on div "Listed" at bounding box center [805, 384] width 185 height 35
type input "Listed"
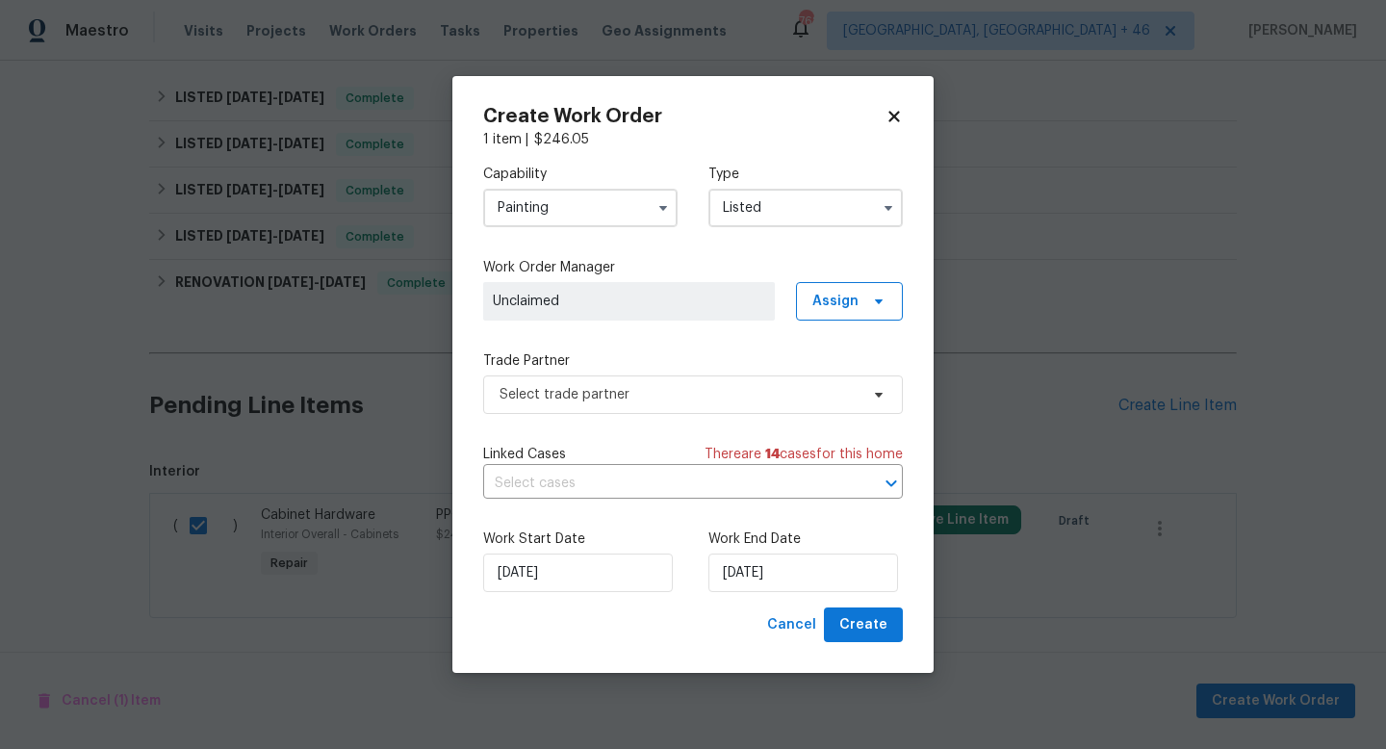
click at [857, 325] on div "Capability Painting Type Listed Feedback Hoa Violation Incident Insured Lender …" at bounding box center [693, 378] width 420 height 458
click at [856, 319] on span "Assign" at bounding box center [849, 301] width 107 height 39
click at [851, 389] on div "Assign to me" at bounding box center [853, 382] width 84 height 19
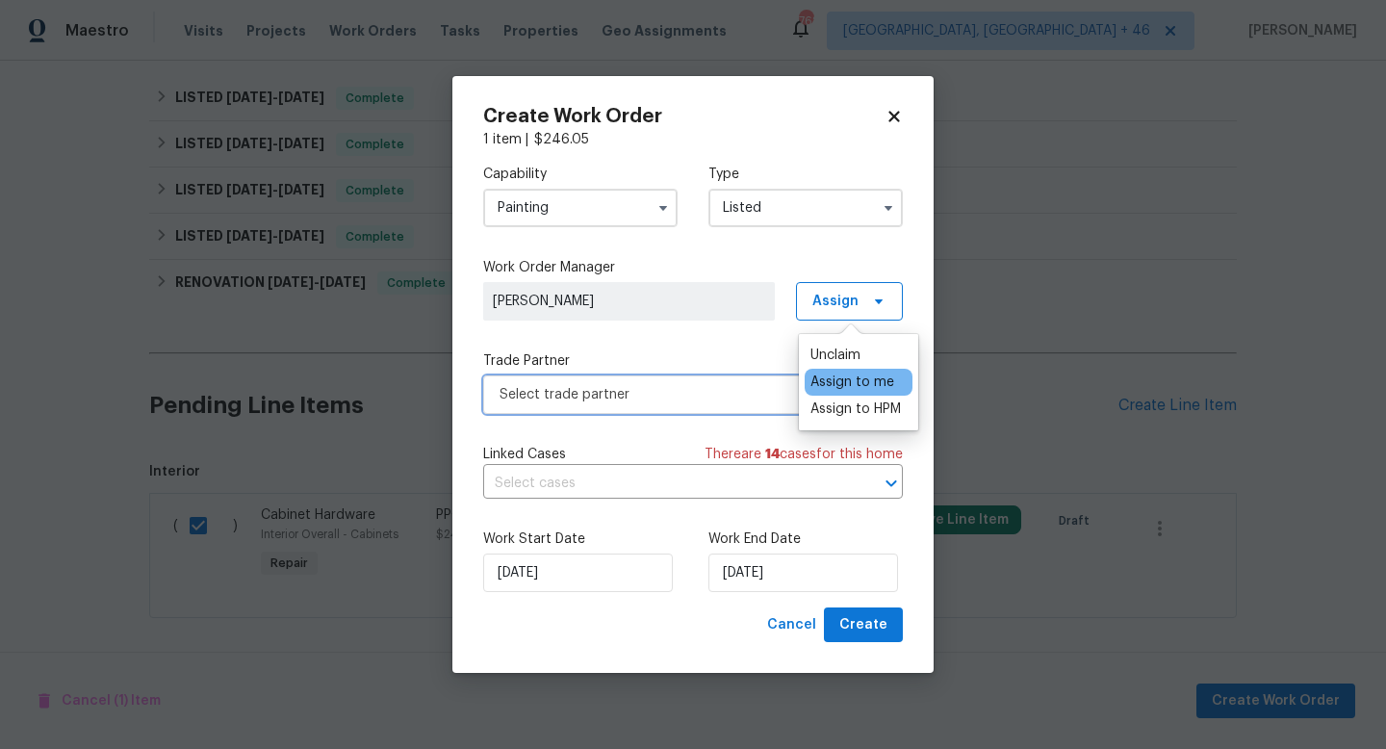
click at [673, 397] on span "Select trade partner" at bounding box center [679, 394] width 359 height 19
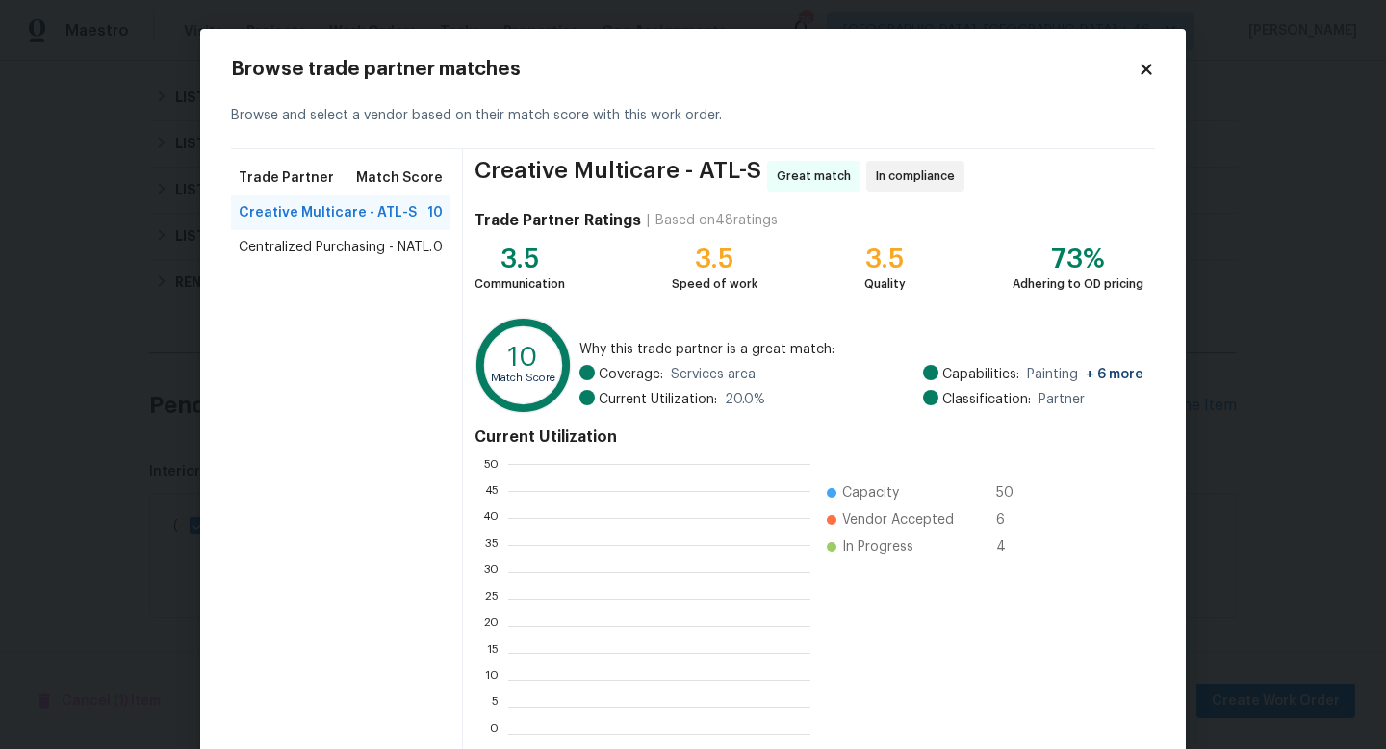
scroll to position [270, 302]
click at [267, 251] on span "Centralized Purchasing - NATL." at bounding box center [336, 247] width 194 height 19
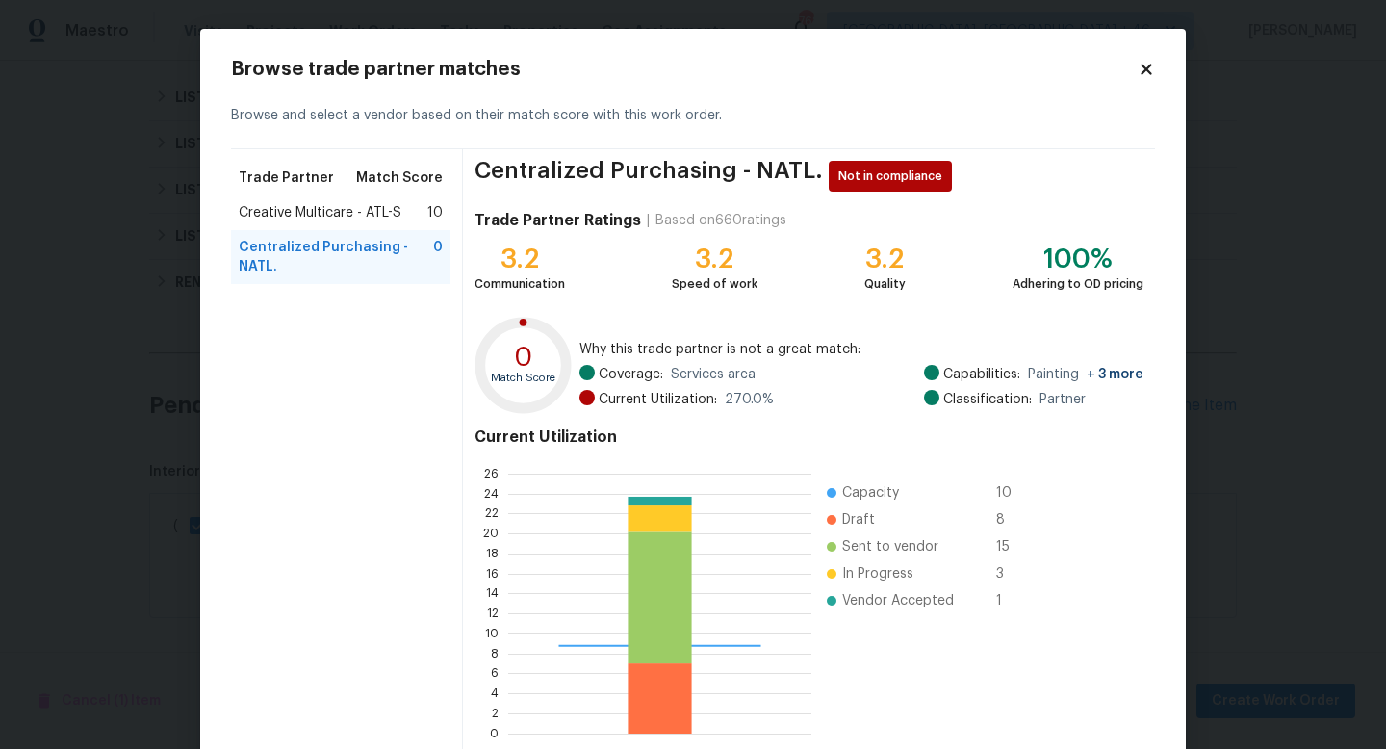
scroll to position [100, 0]
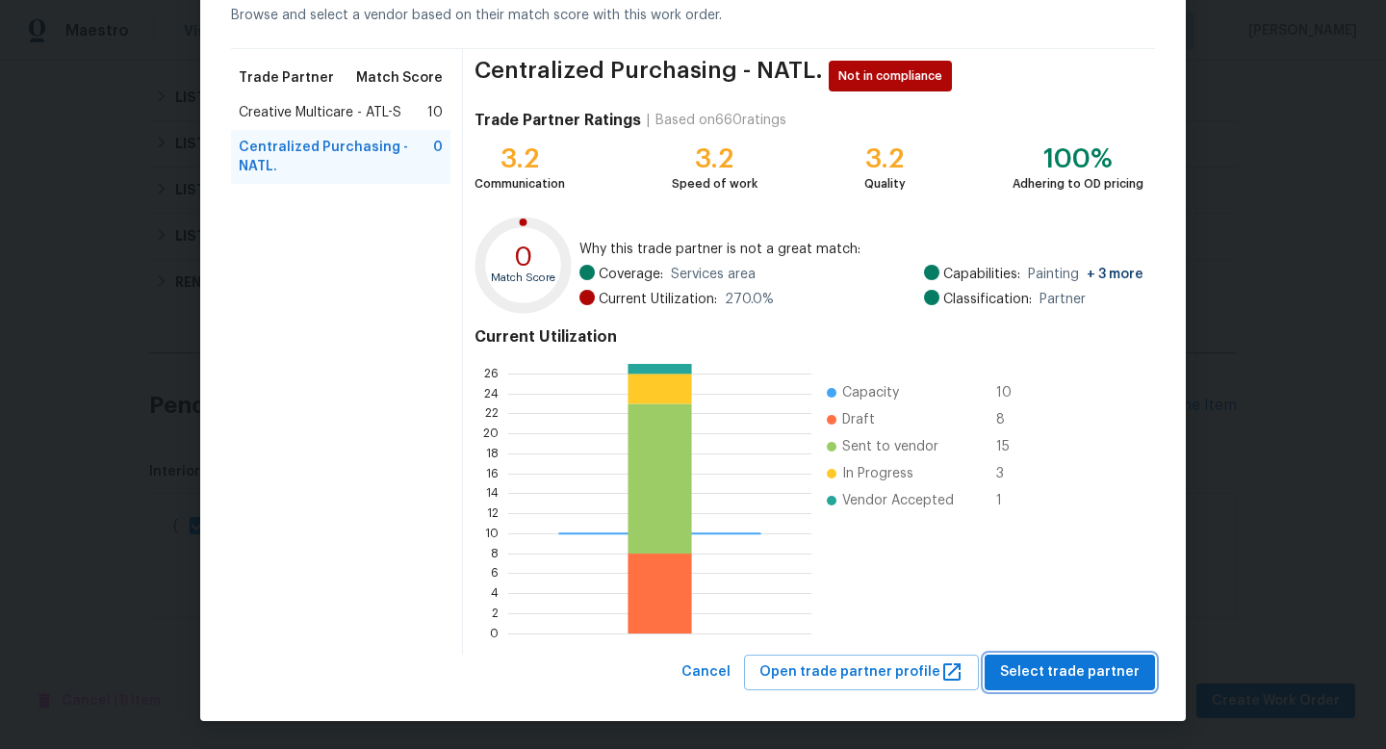
click at [1081, 678] on span "Select trade partner" at bounding box center [1070, 672] width 140 height 24
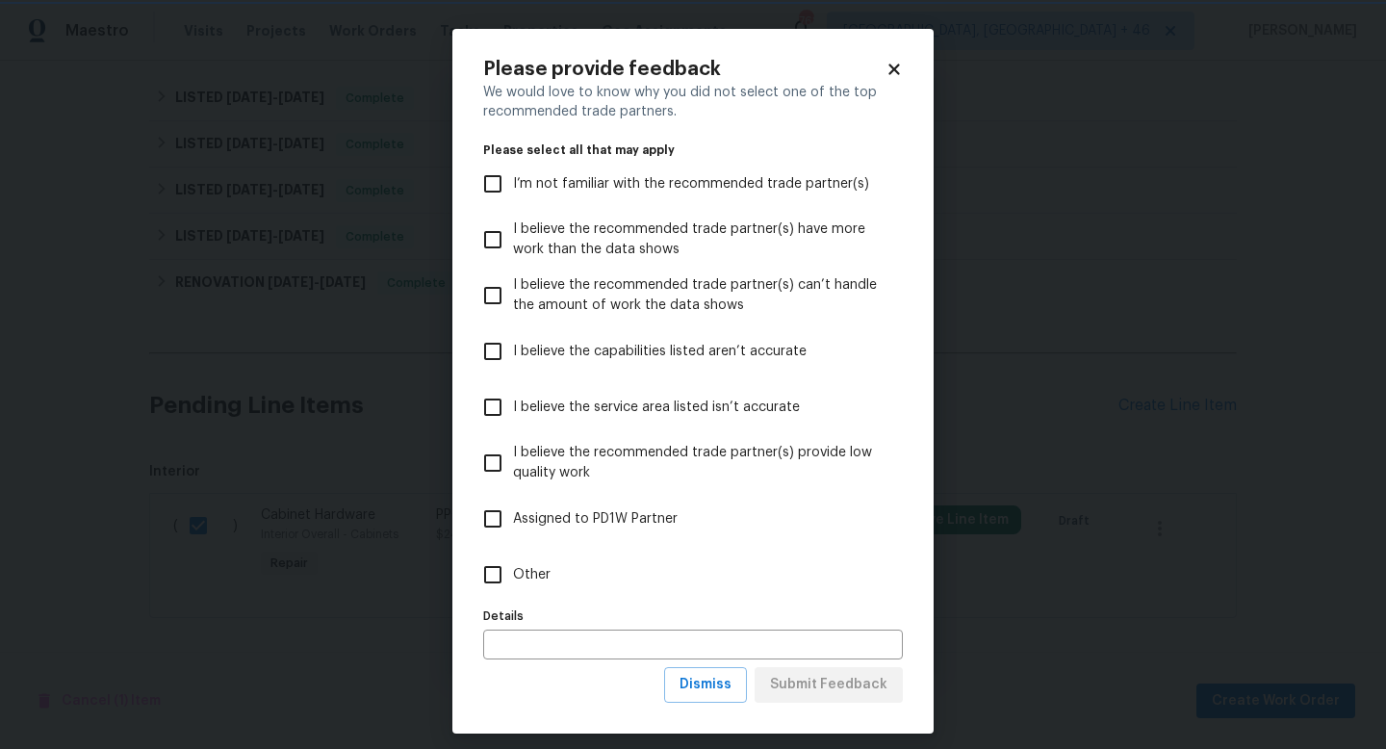
scroll to position [0, 0]
click at [553, 576] on label "Other" at bounding box center [680, 575] width 415 height 56
click at [513, 576] on input "Other" at bounding box center [493, 575] width 40 height 40
checkbox input "true"
click at [816, 691] on span "Submit Feedback" at bounding box center [828, 685] width 117 height 24
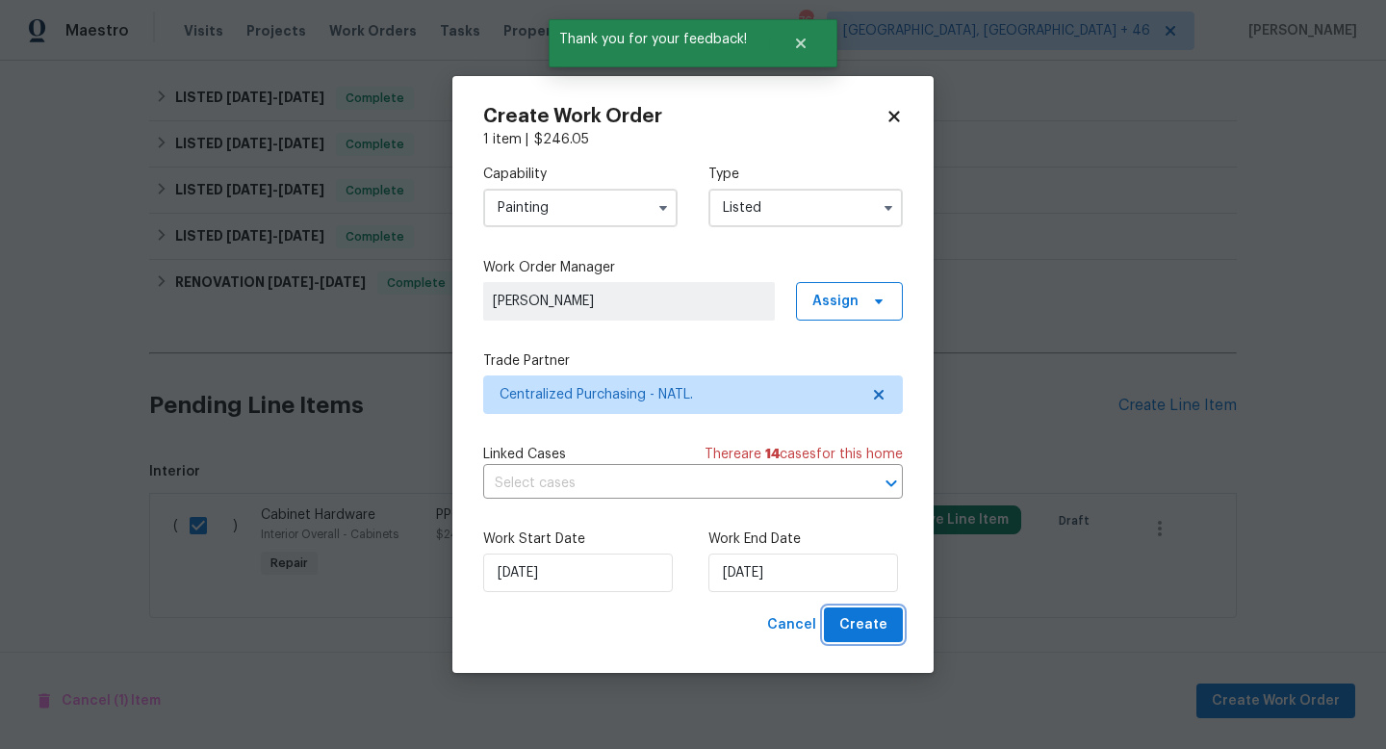
click at [870, 631] on span "Create" at bounding box center [864, 625] width 48 height 24
checkbox input "false"
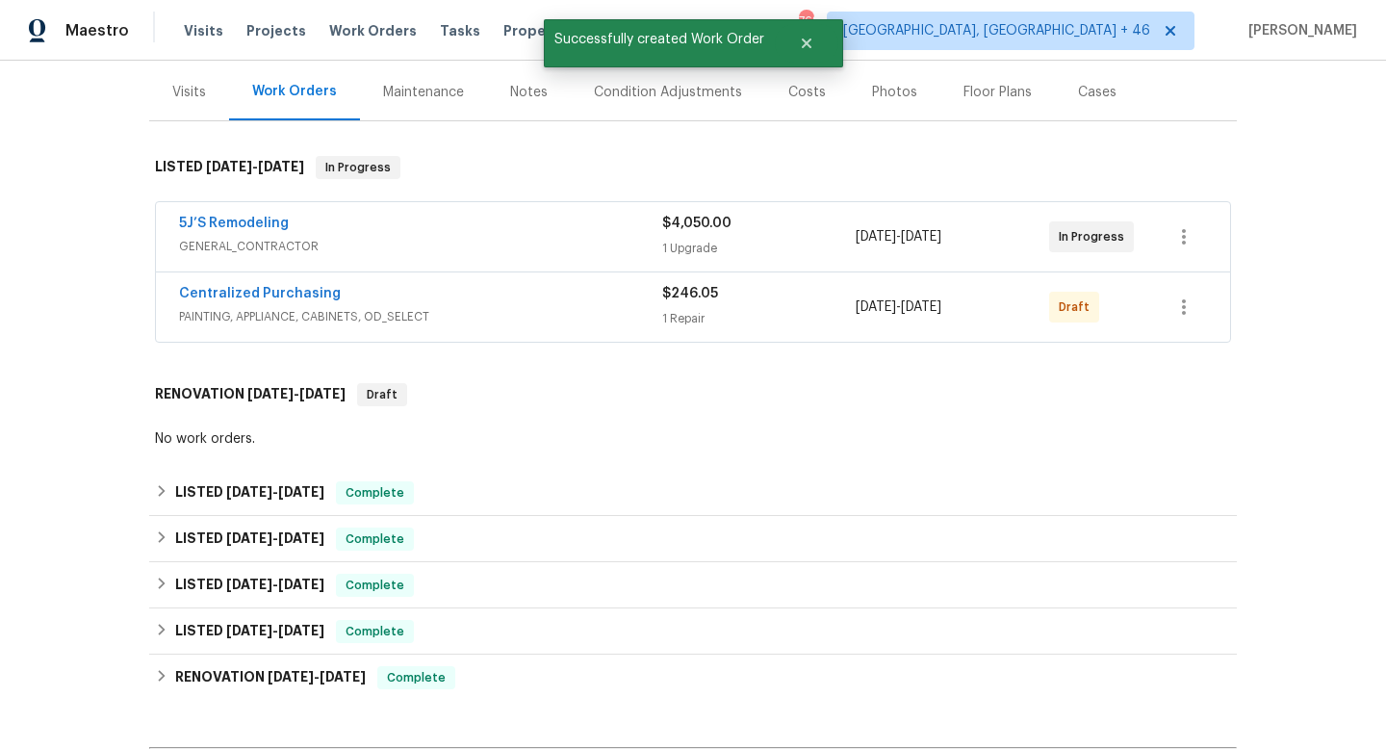
scroll to position [217, 0]
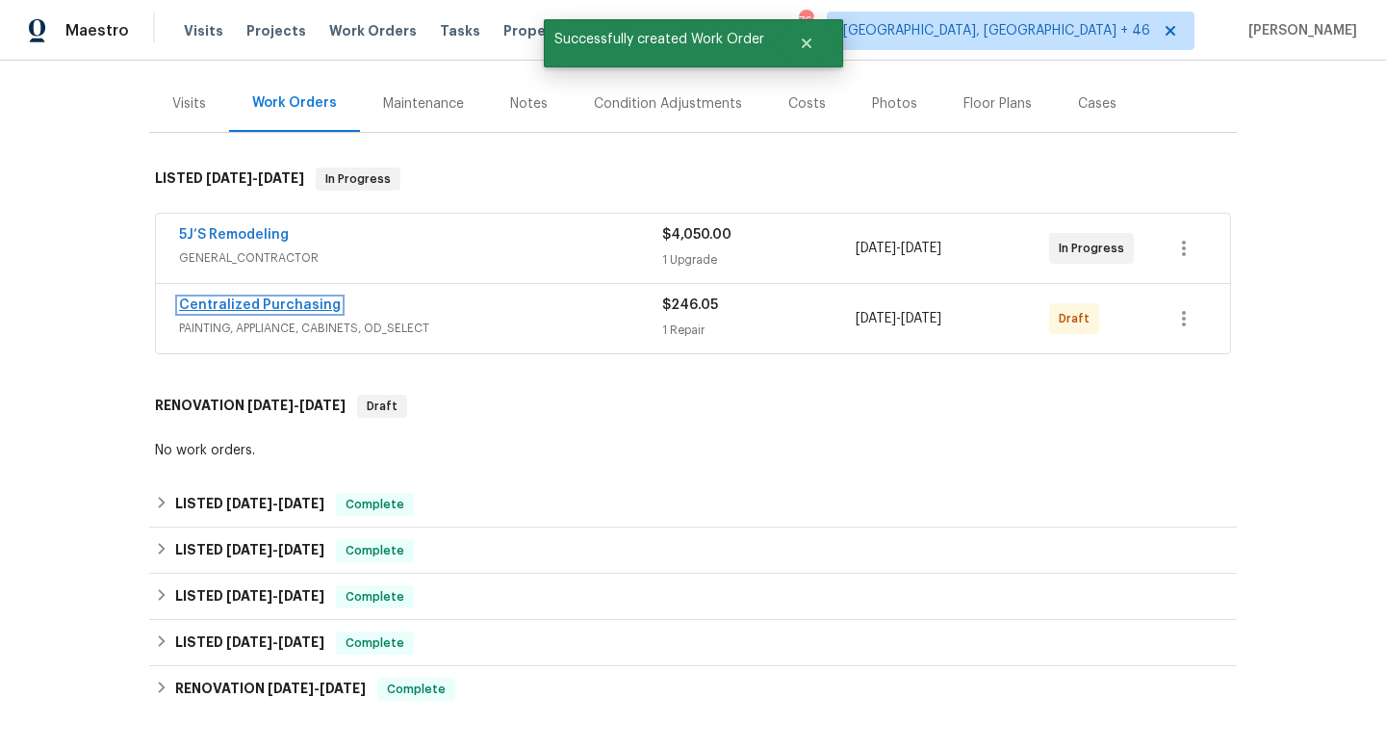
click at [305, 301] on link "Centralized Purchasing" at bounding box center [260, 304] width 162 height 13
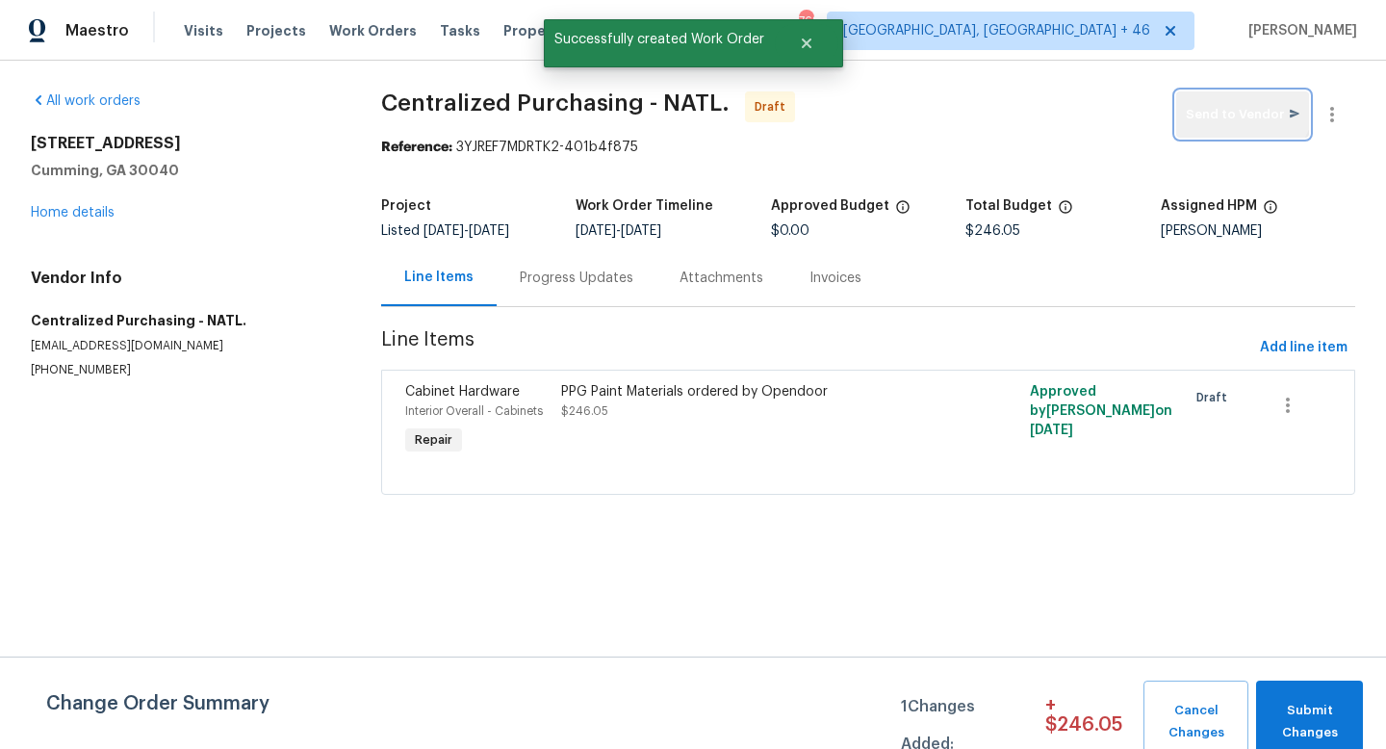
click at [1243, 102] on button "Send to Vendor" at bounding box center [1243, 114] width 133 height 46
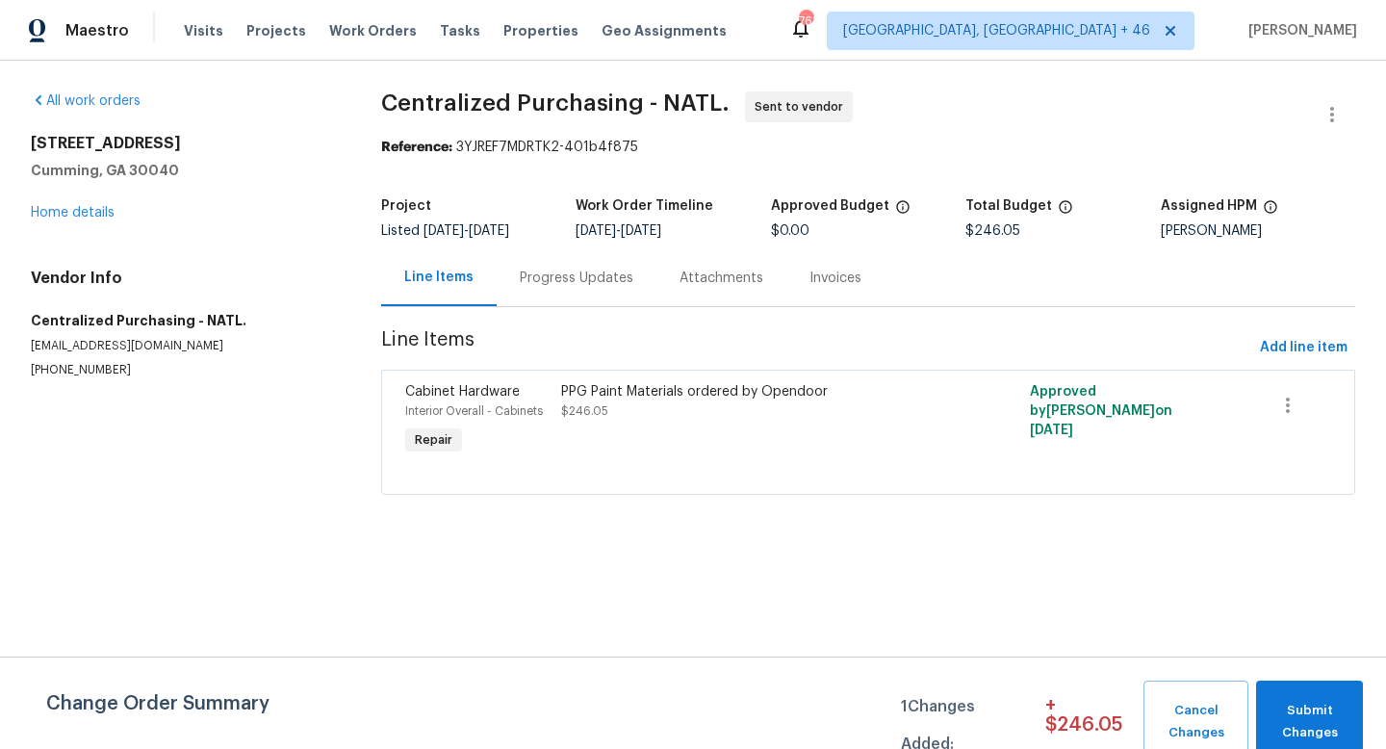
click at [651, 390] on div "PPG Paint Materials ordered by Opendoor" at bounding box center [750, 391] width 379 height 19
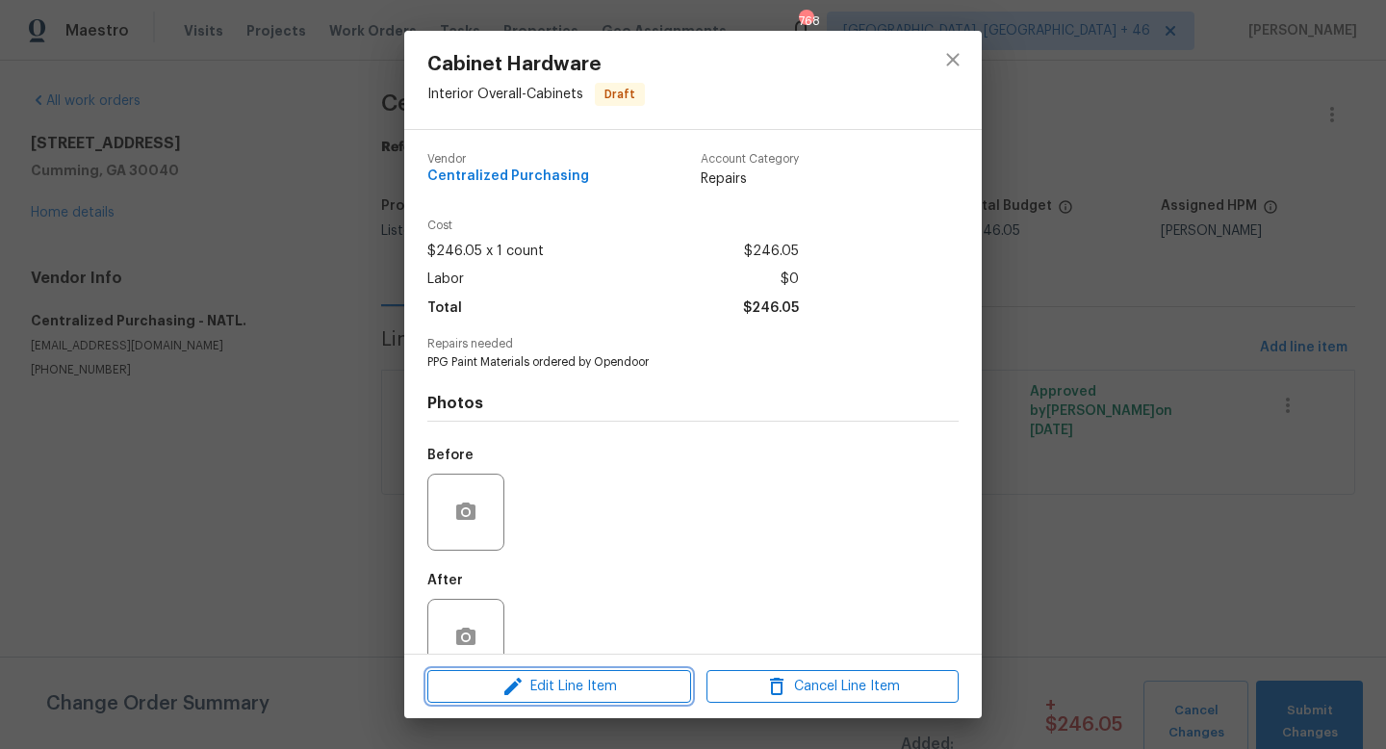
click at [586, 696] on span "Edit Line Item" at bounding box center [559, 687] width 252 height 24
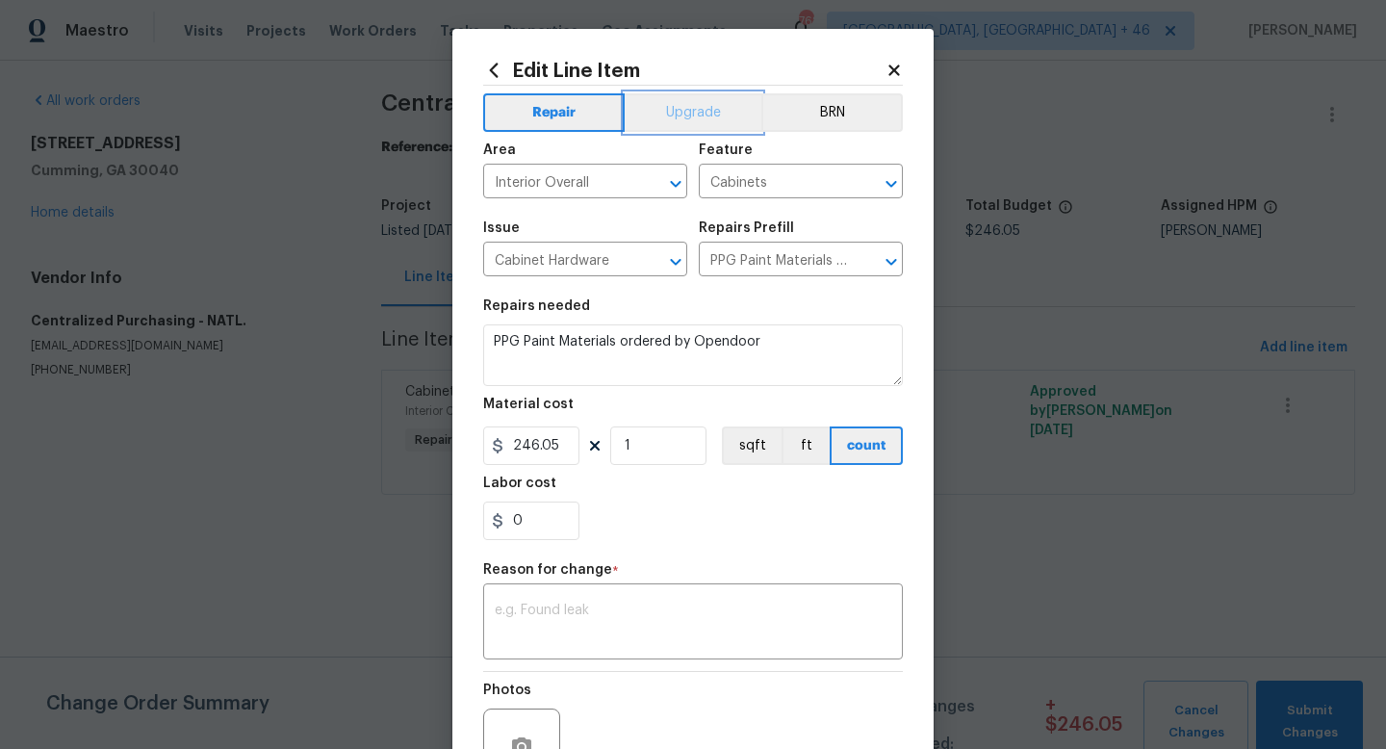
click at [656, 116] on button "Upgrade" at bounding box center [694, 112] width 138 height 39
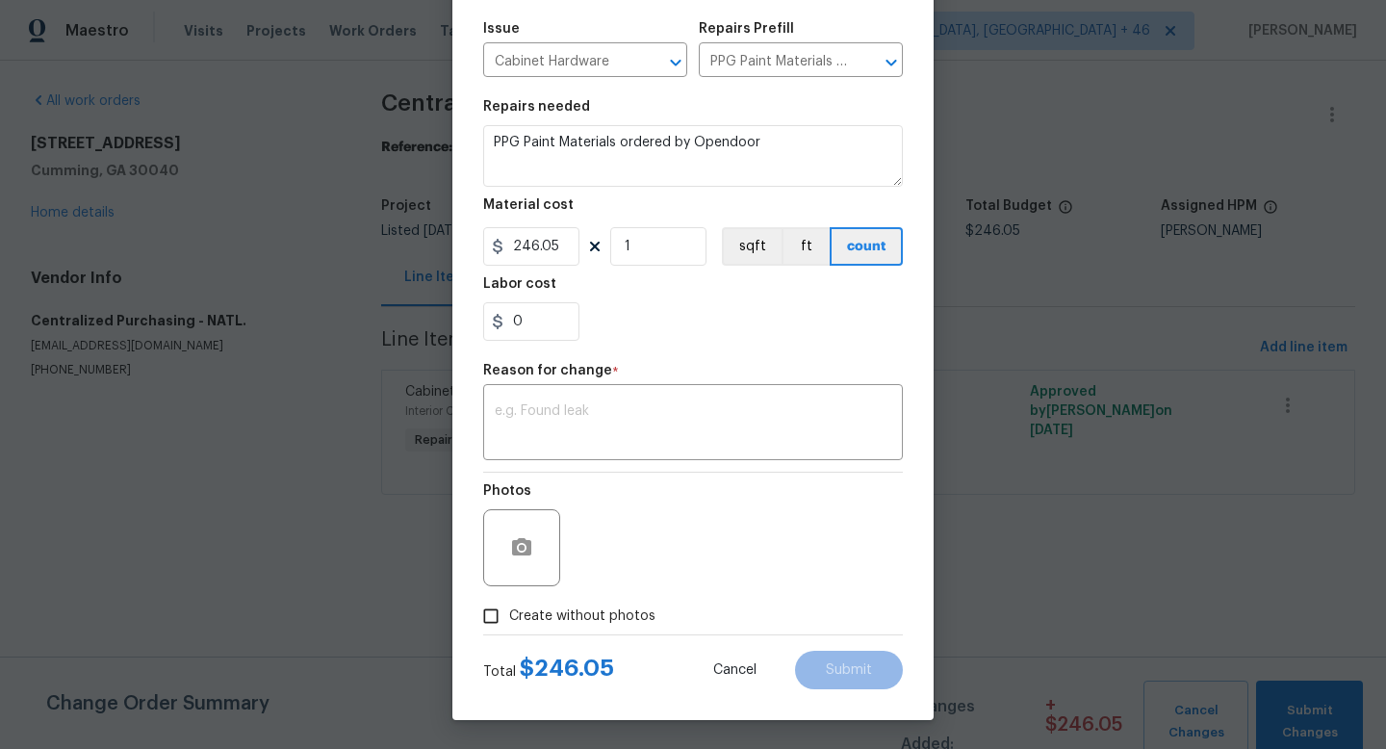
click at [589, 605] on label "Create without photos" at bounding box center [564, 616] width 183 height 37
click at [509, 605] on input "Create without photos" at bounding box center [491, 616] width 37 height 37
checkbox input "true"
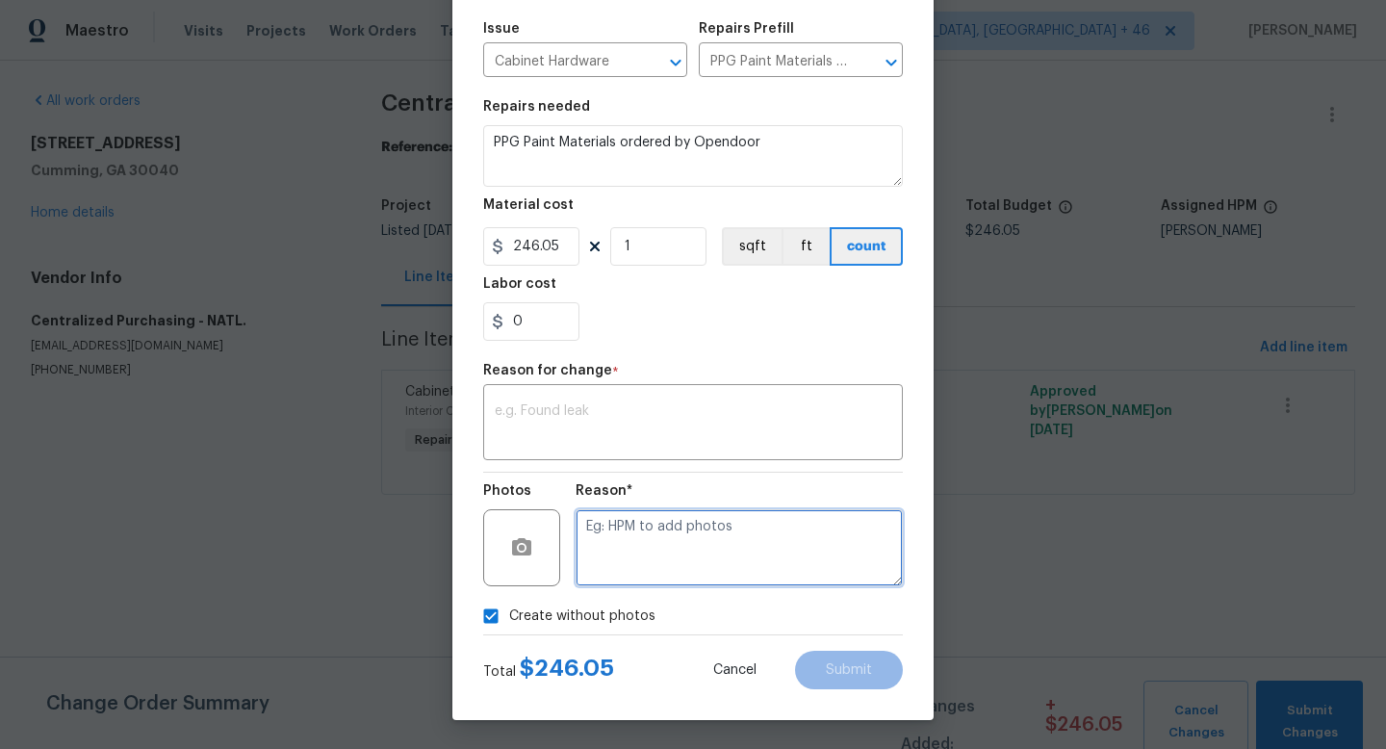
click at [657, 537] on textarea at bounding box center [739, 547] width 327 height 77
type textarea "na"
click at [919, 490] on div "Edit Line Item Repair Upgrade BRN Area Interior Overall ​ Feature Cabinets ​ Is…" at bounding box center [693, 275] width 481 height 891
click at [677, 432] on textarea at bounding box center [693, 424] width 397 height 40
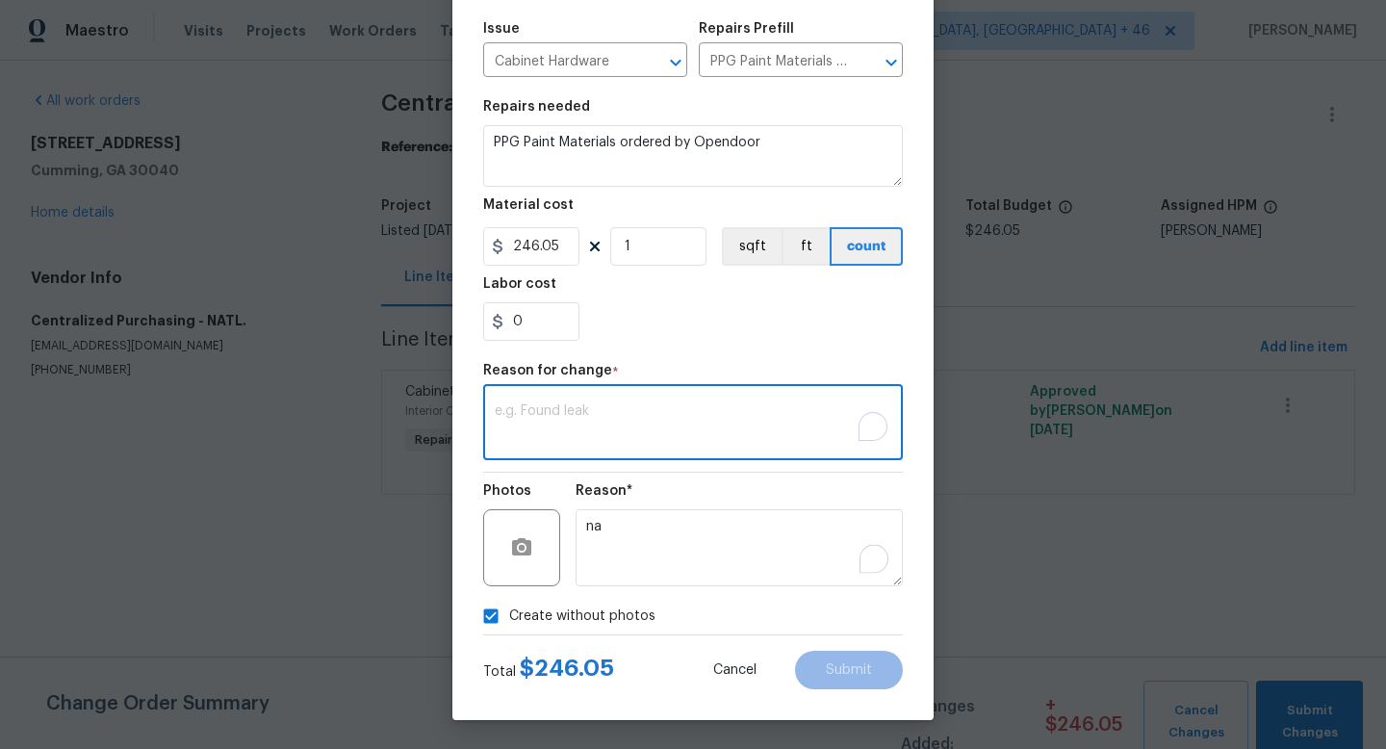
type textarea "n"
type textarea "upgrade"
click at [820, 680] on button "Submit" at bounding box center [849, 670] width 108 height 39
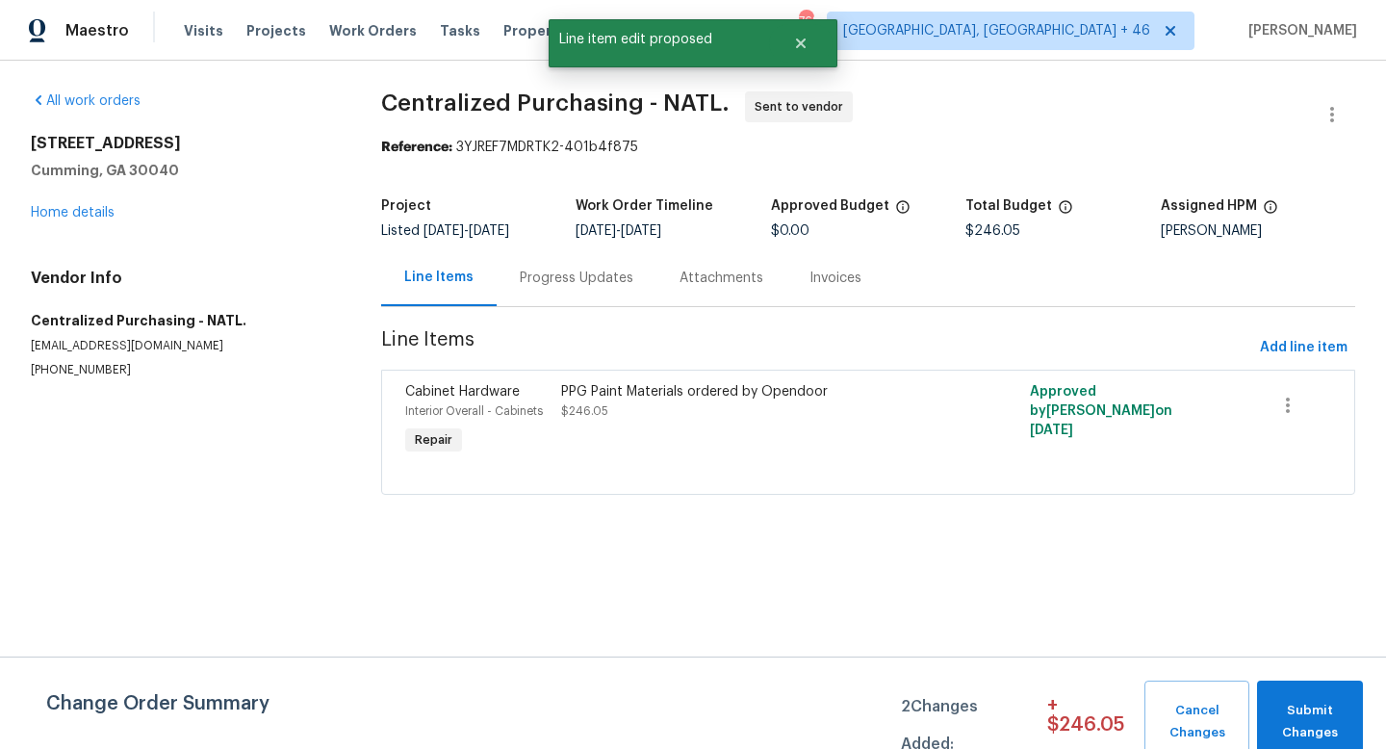
scroll to position [0, 0]
